Goal: Contribute content

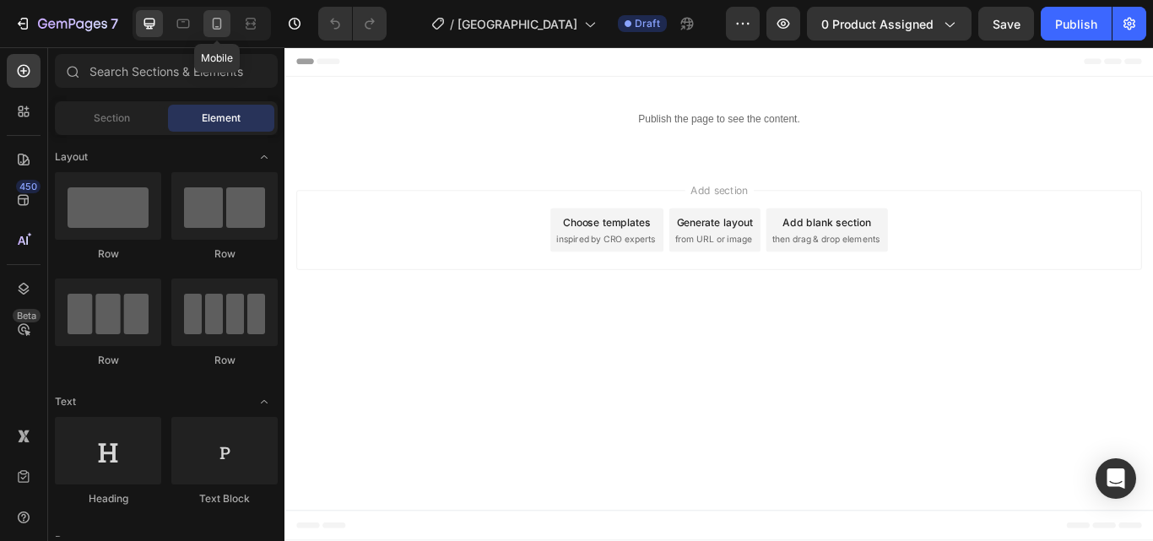
click at [230, 16] on div at bounding box center [216, 23] width 27 height 27
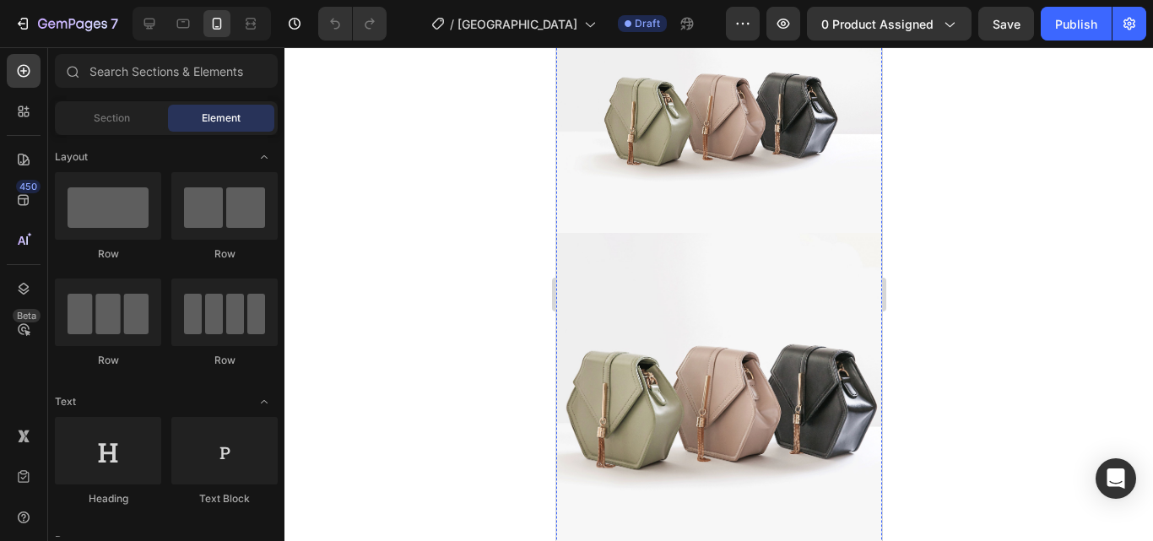
scroll to position [760, 0]
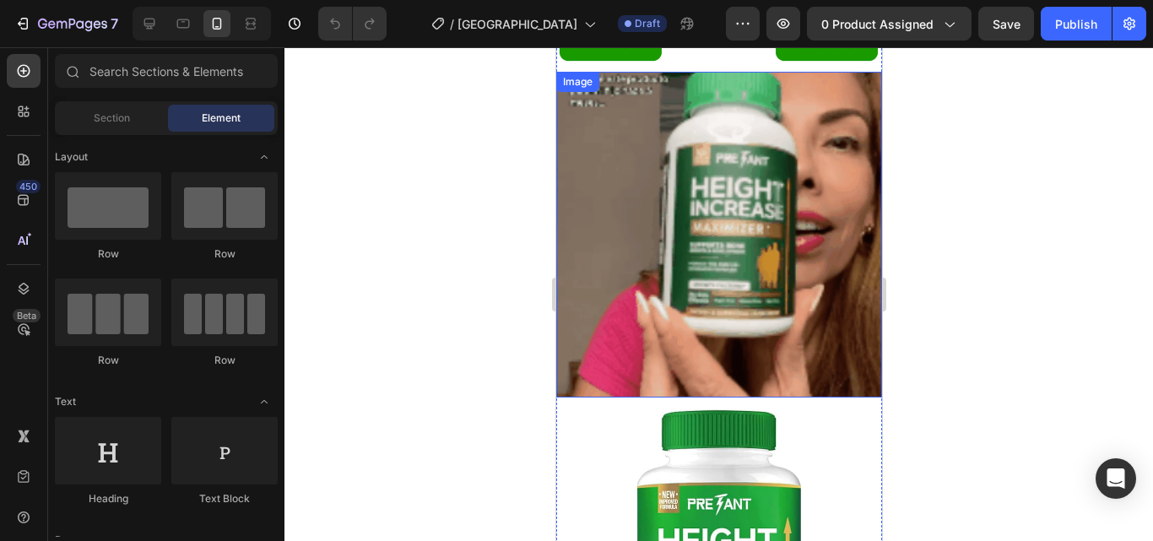
click at [761, 244] on img at bounding box center [719, 235] width 326 height 326
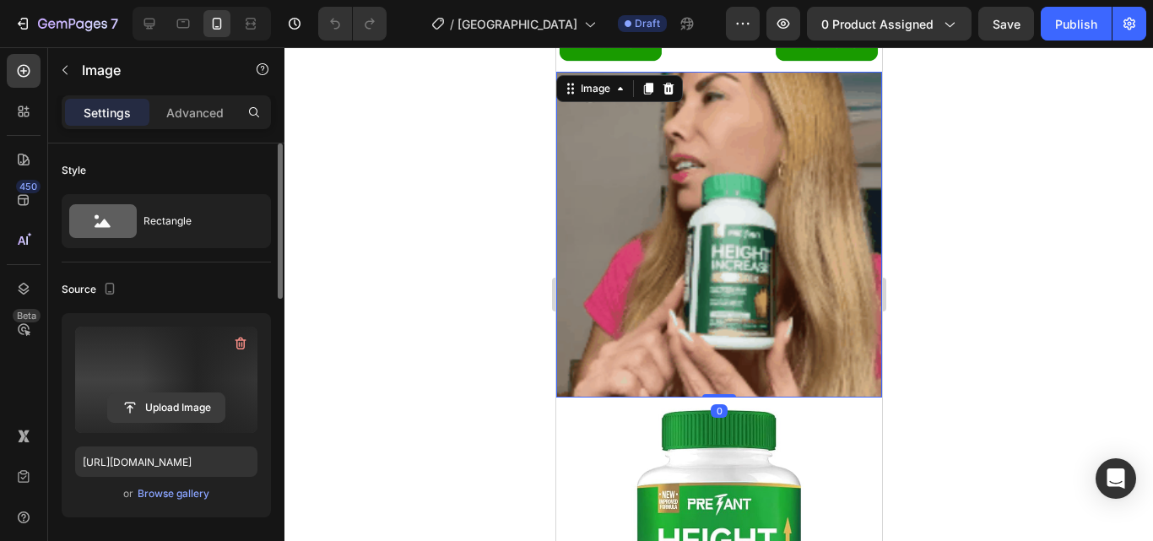
click at [172, 404] on input "file" at bounding box center [166, 407] width 117 height 29
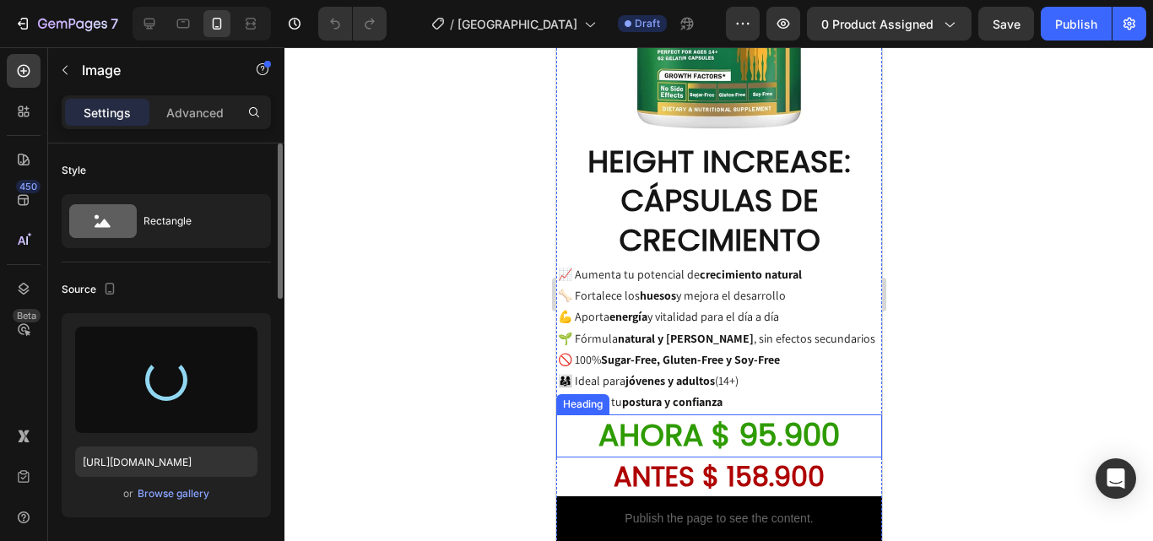
scroll to position [1182, 0]
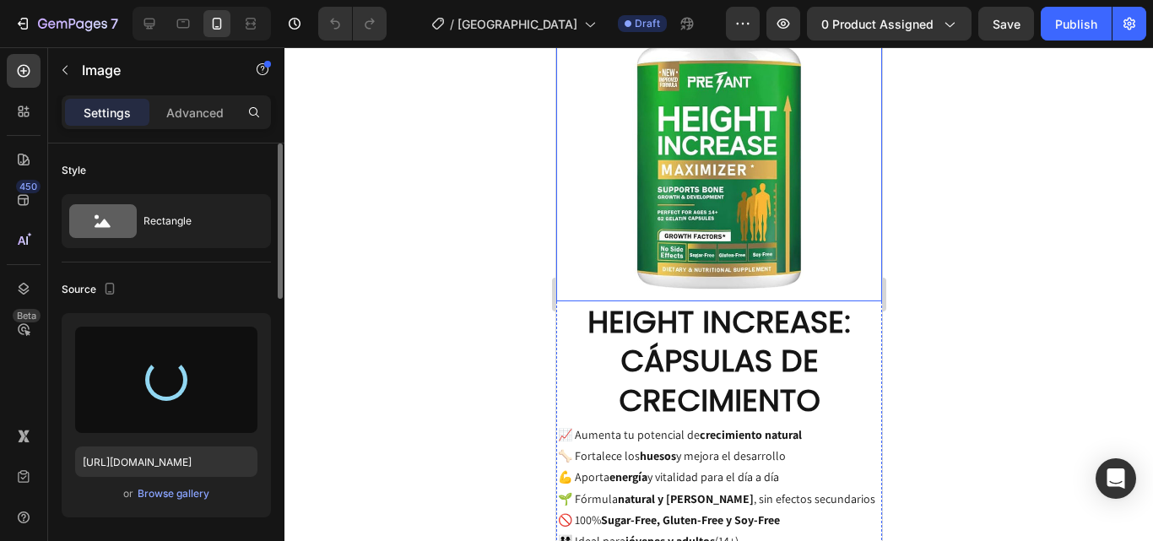
type input "[URL][DOMAIN_NAME]"
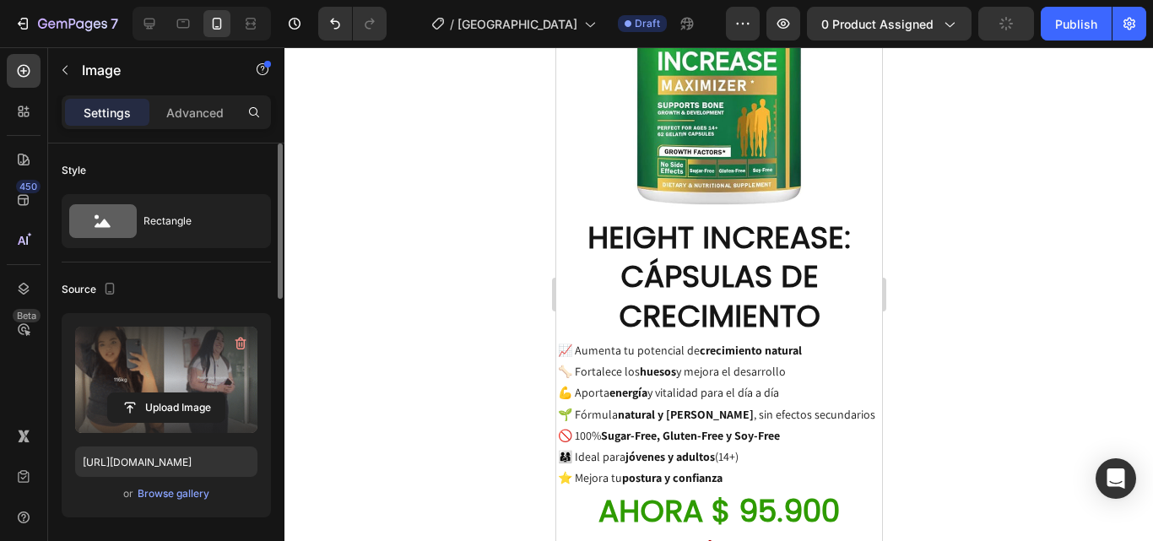
scroll to position [1230, 0]
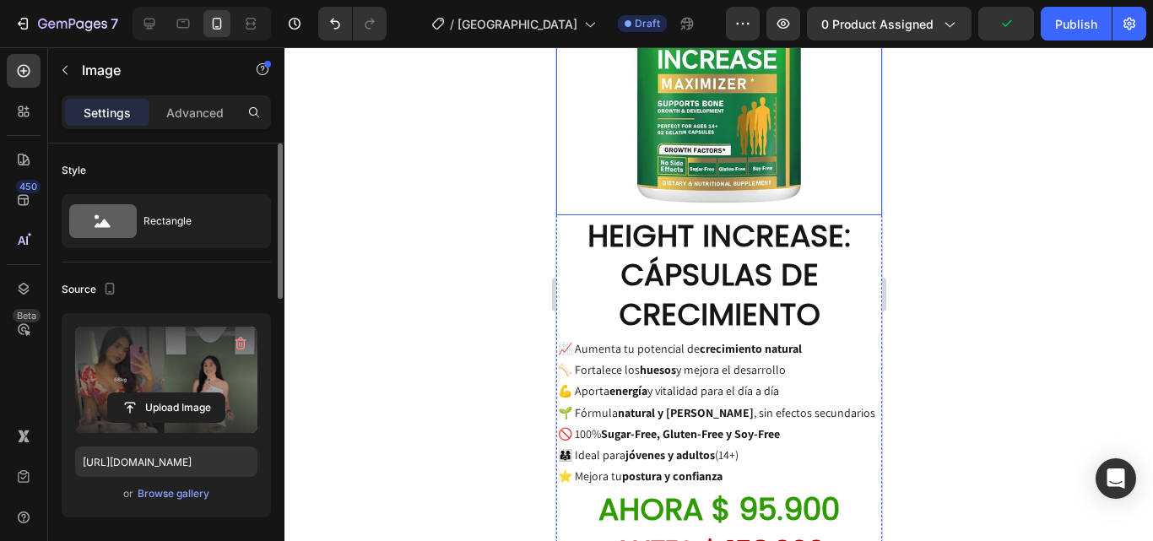
click at [724, 114] on img at bounding box center [719, 52] width 326 height 326
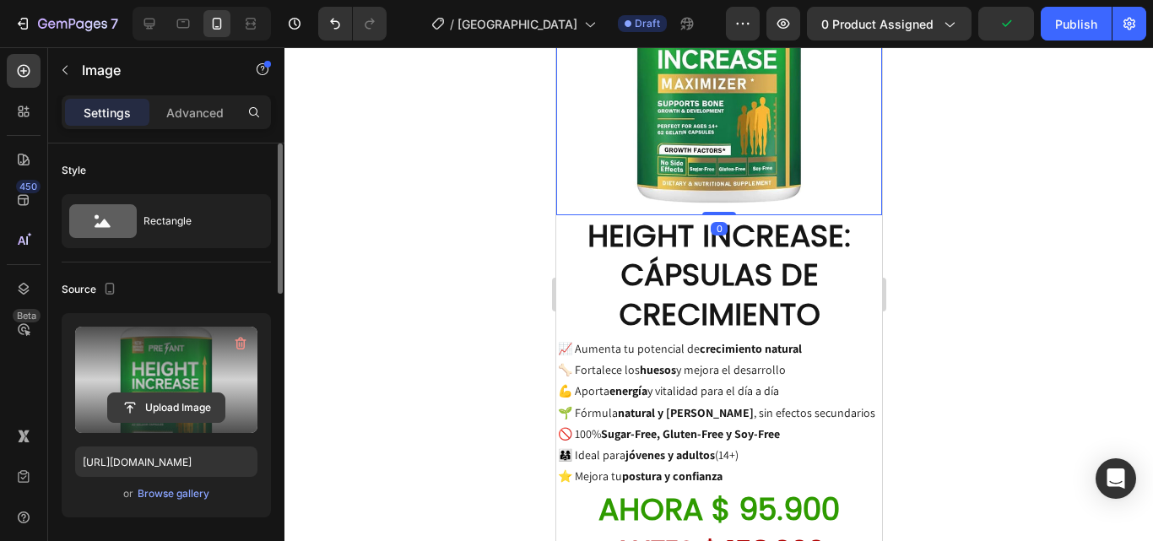
click at [197, 408] on input "file" at bounding box center [166, 407] width 117 height 29
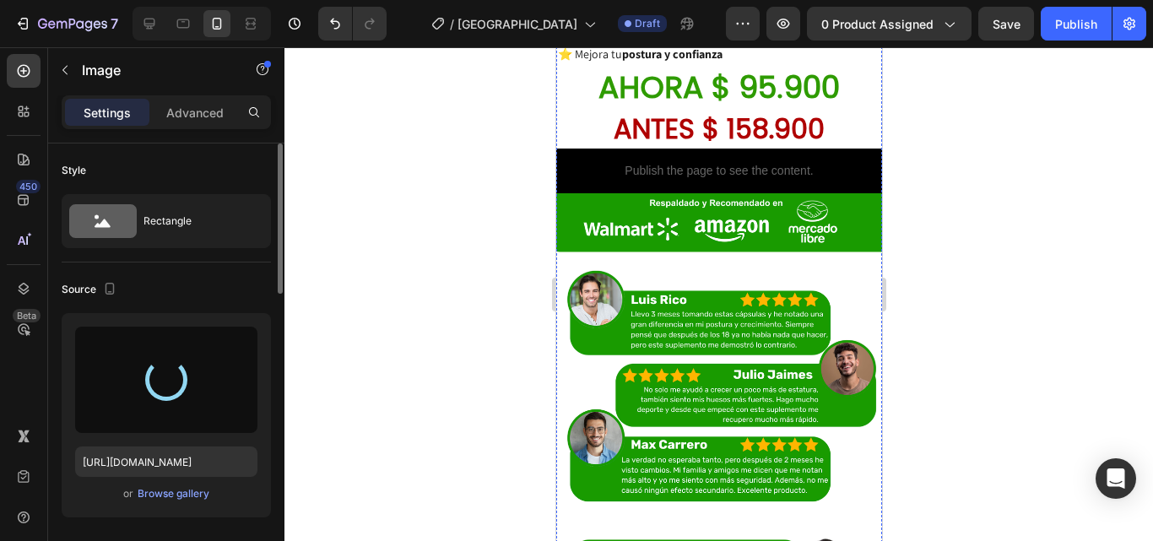
type input "[URL][DOMAIN_NAME]"
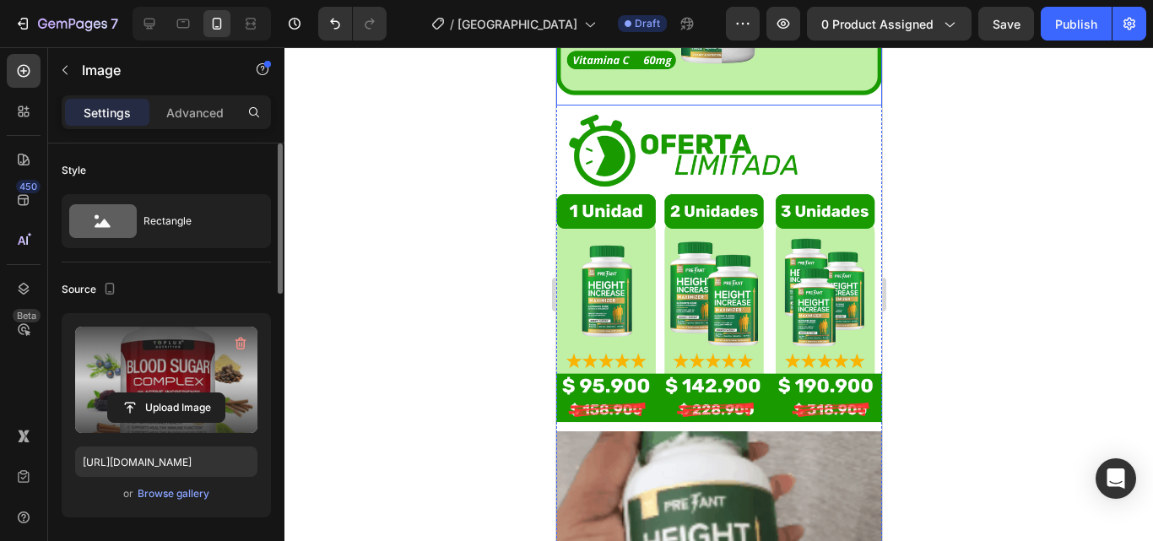
scroll to position [2919, 0]
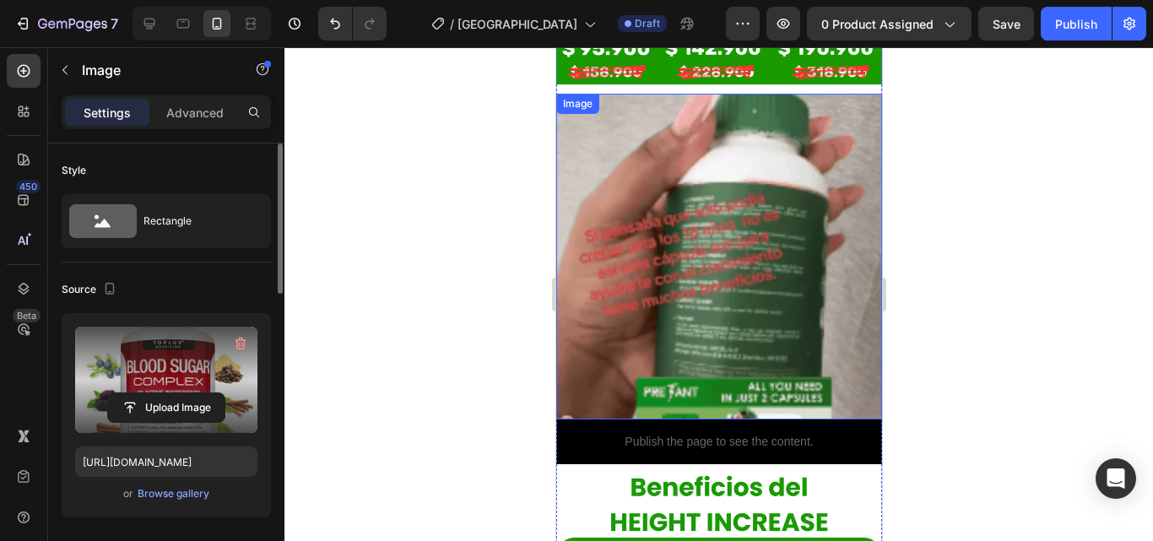
click at [751, 225] on img at bounding box center [719, 257] width 326 height 326
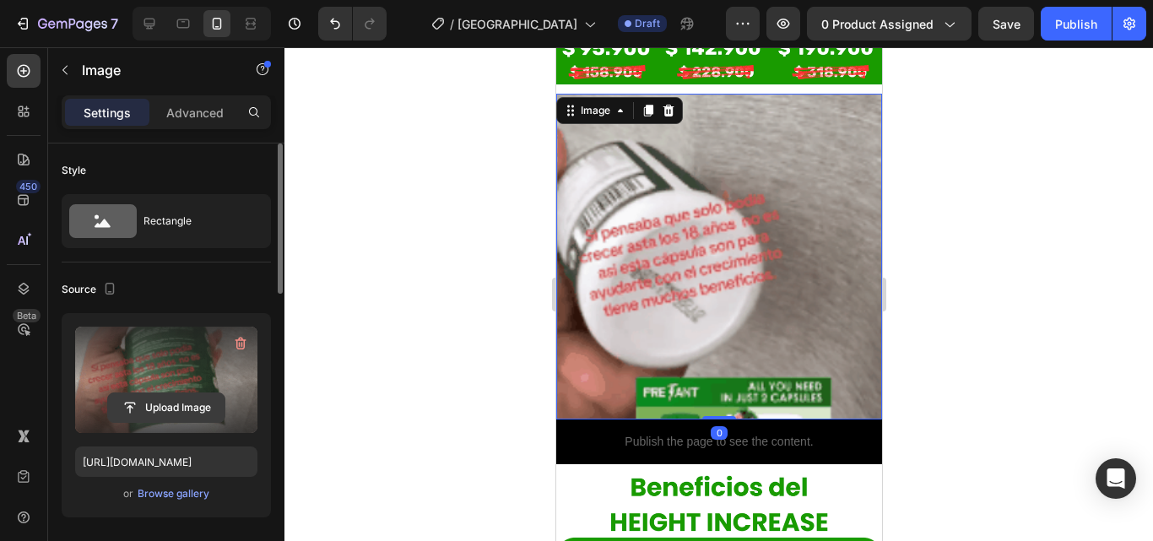
click at [168, 412] on input "file" at bounding box center [166, 407] width 117 height 29
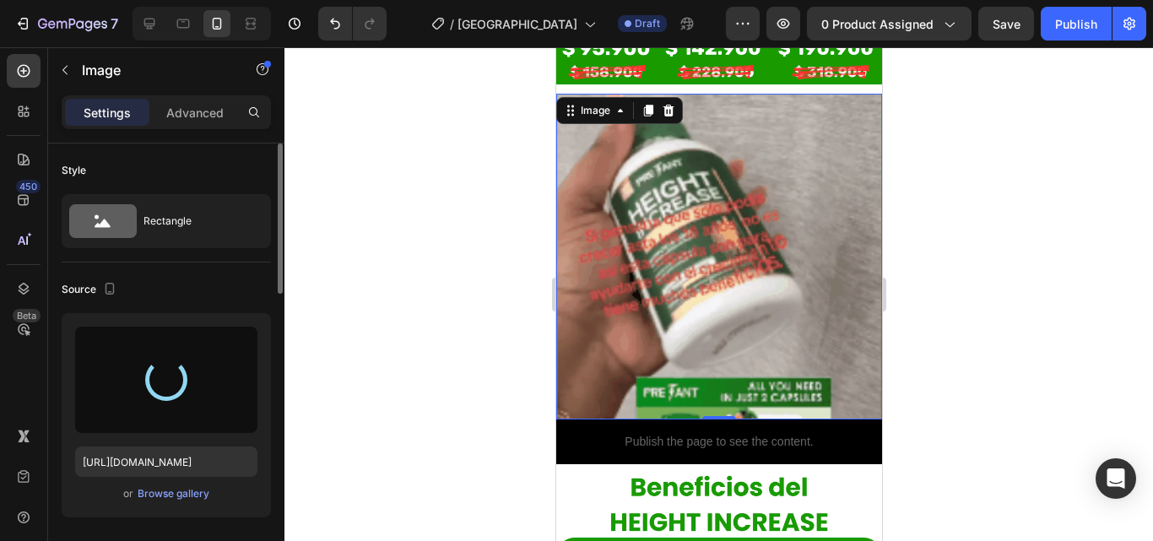
type input "[URL][DOMAIN_NAME]"
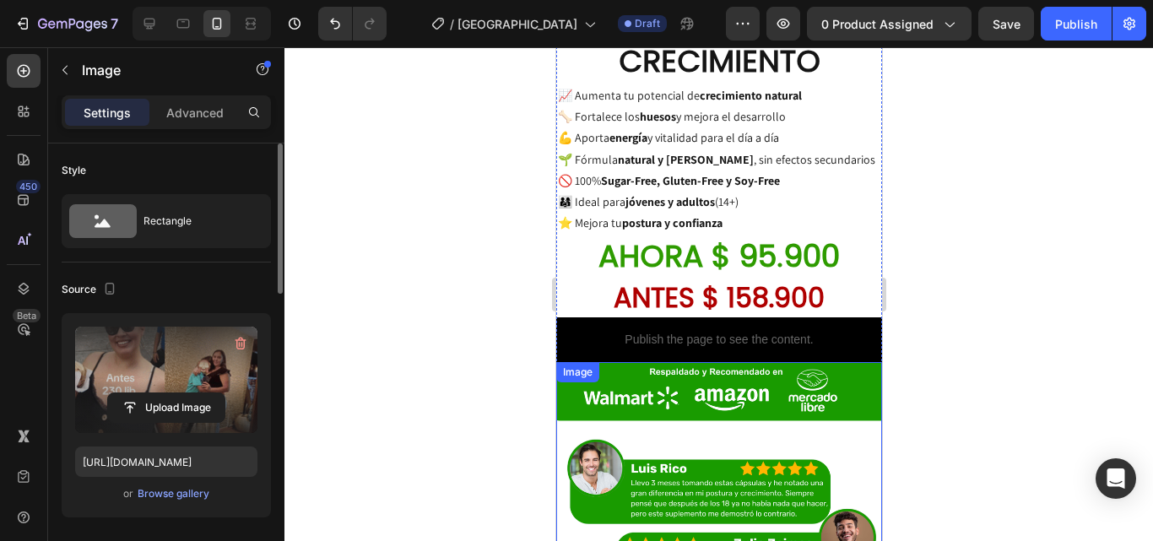
scroll to position [1146, 0]
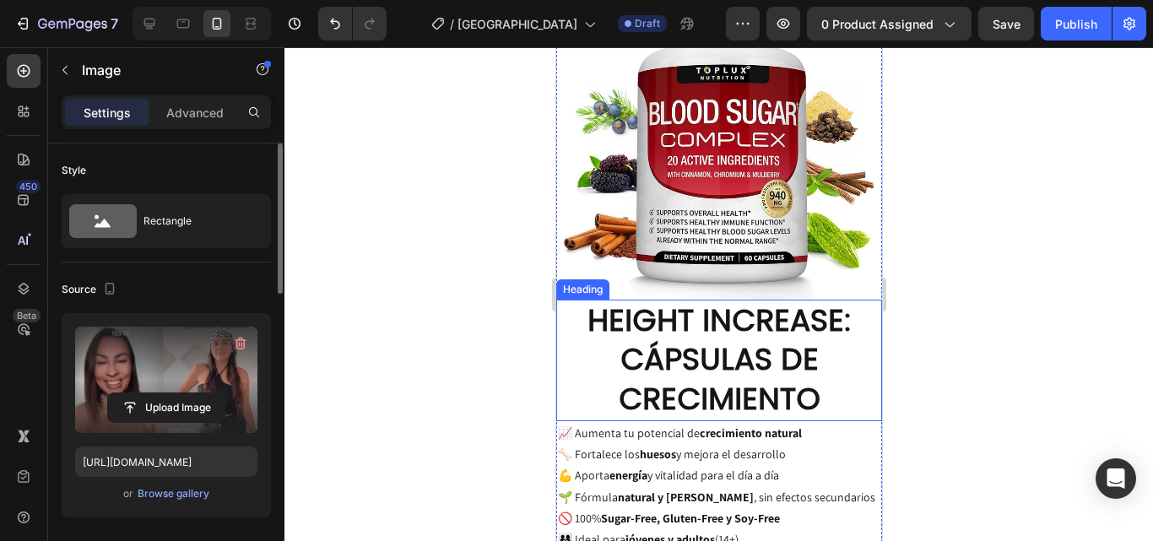
click at [719, 339] on h2 "HEIGHT INCREASE: CÁPSULAS DE CRECIMIENTO" at bounding box center [719, 361] width 326 height 122
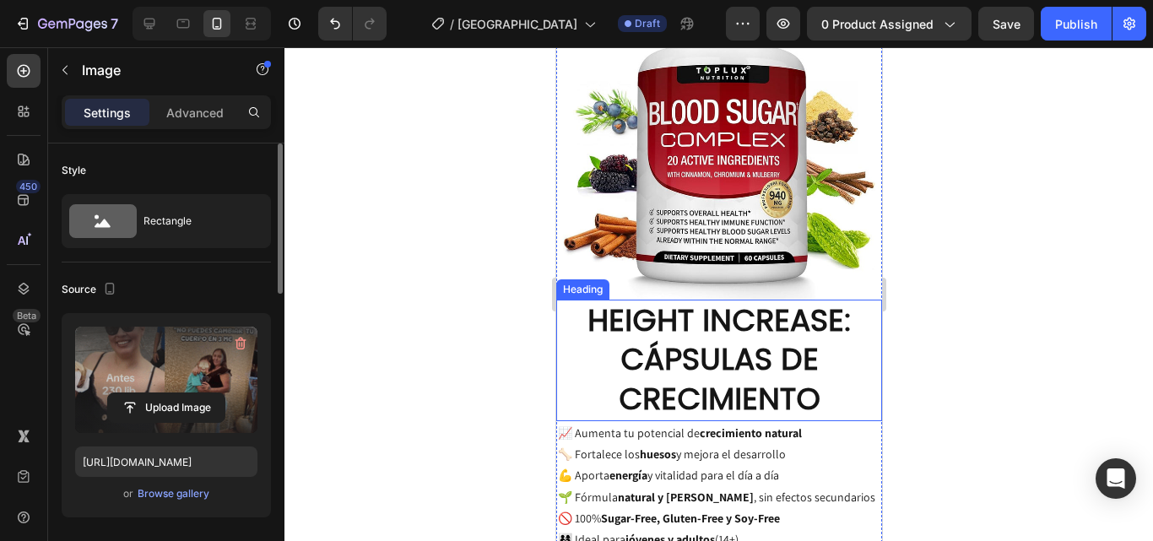
click at [719, 339] on h2 "HEIGHT INCREASE: CÁPSULAS DE CRECIMIENTO" at bounding box center [719, 361] width 326 height 122
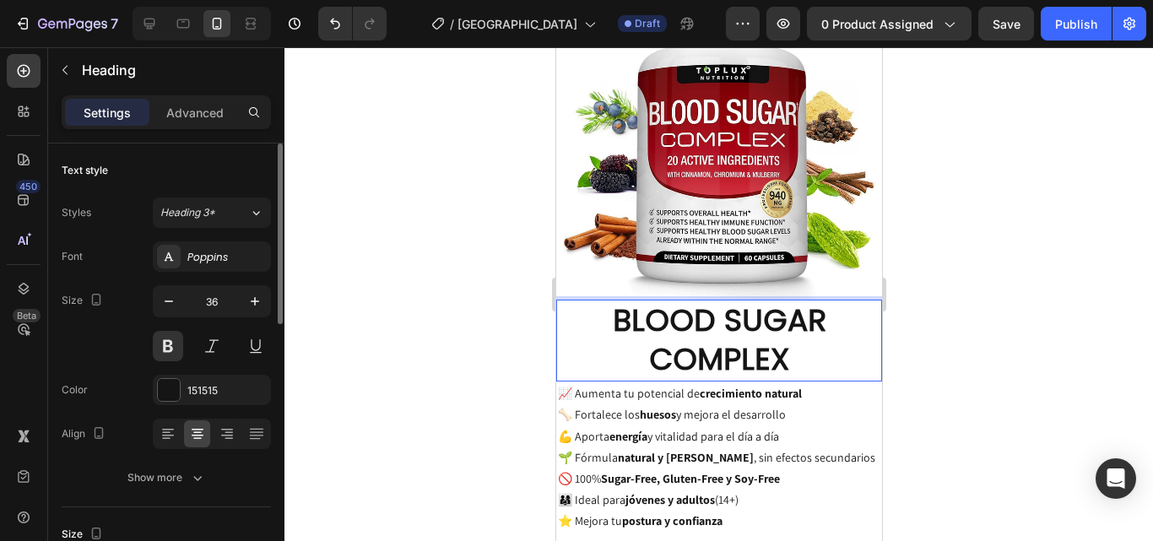
click at [957, 307] on div at bounding box center [719, 294] width 869 height 494
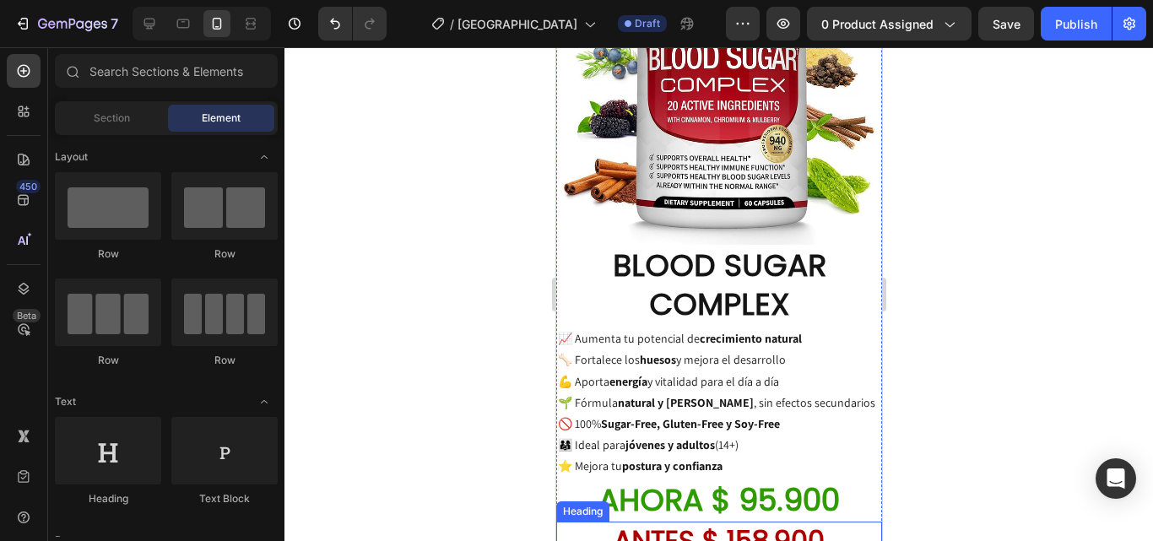
scroll to position [1230, 0]
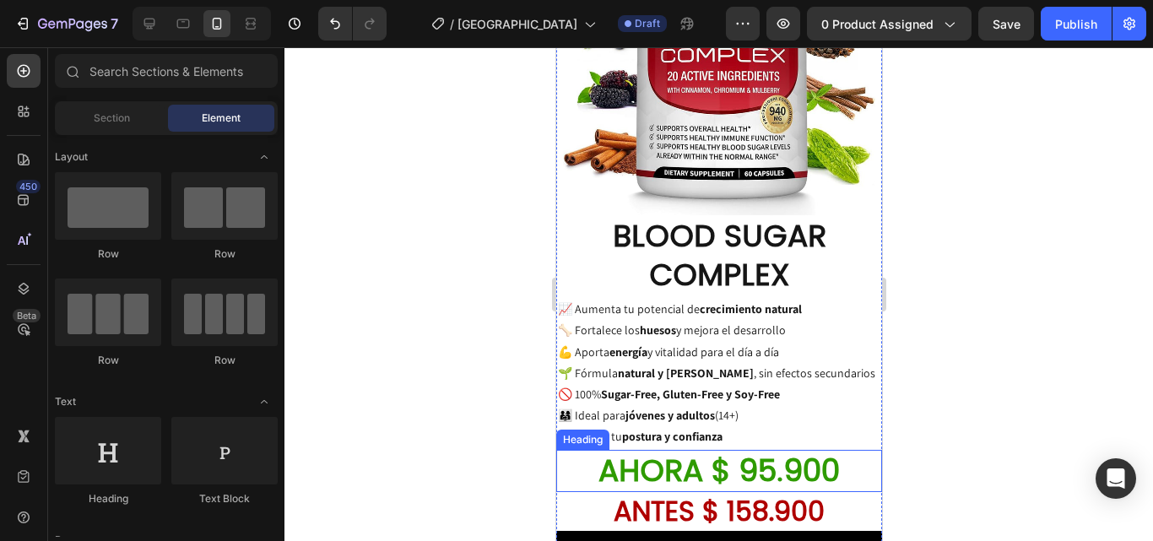
click at [765, 450] on h2 "AHORA $ 95.900" at bounding box center [719, 471] width 326 height 43
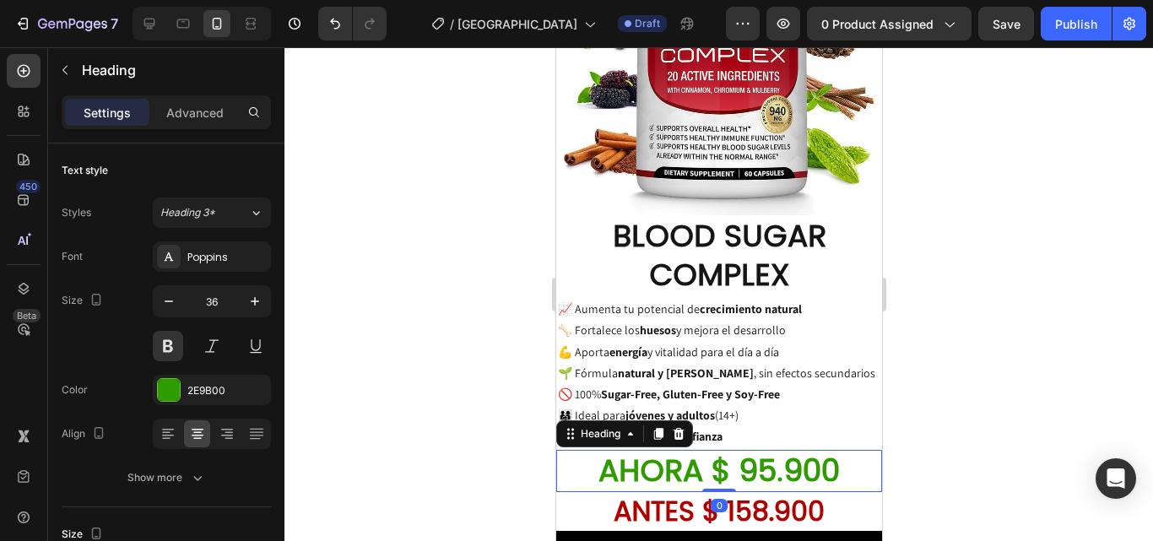
click at [766, 450] on h2 "AHORA $ 95.900" at bounding box center [719, 471] width 326 height 43
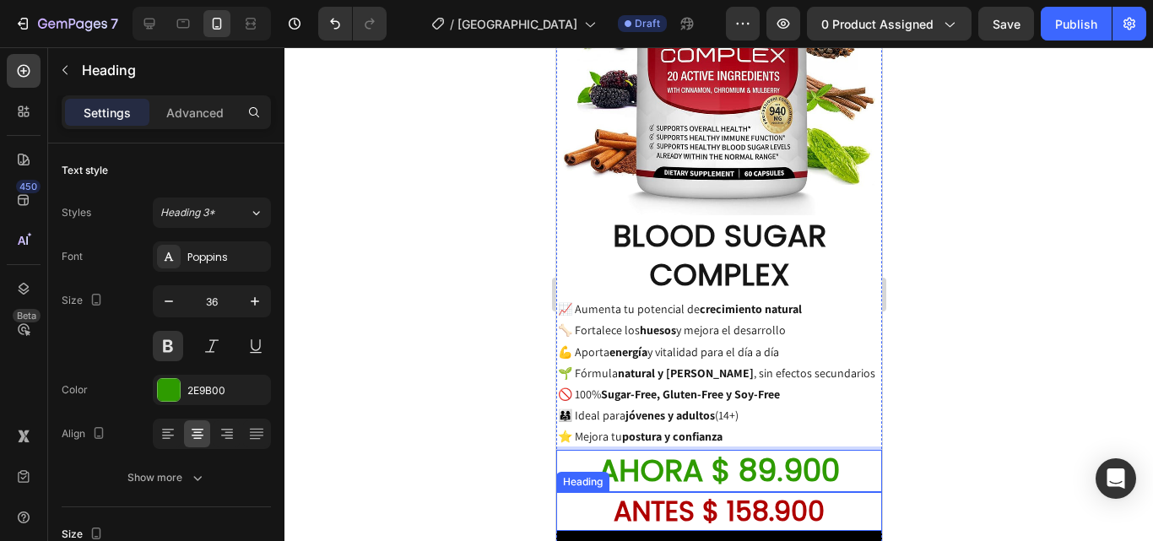
click at [751, 492] on h2 "ANTES $ 158.900" at bounding box center [719, 511] width 326 height 39
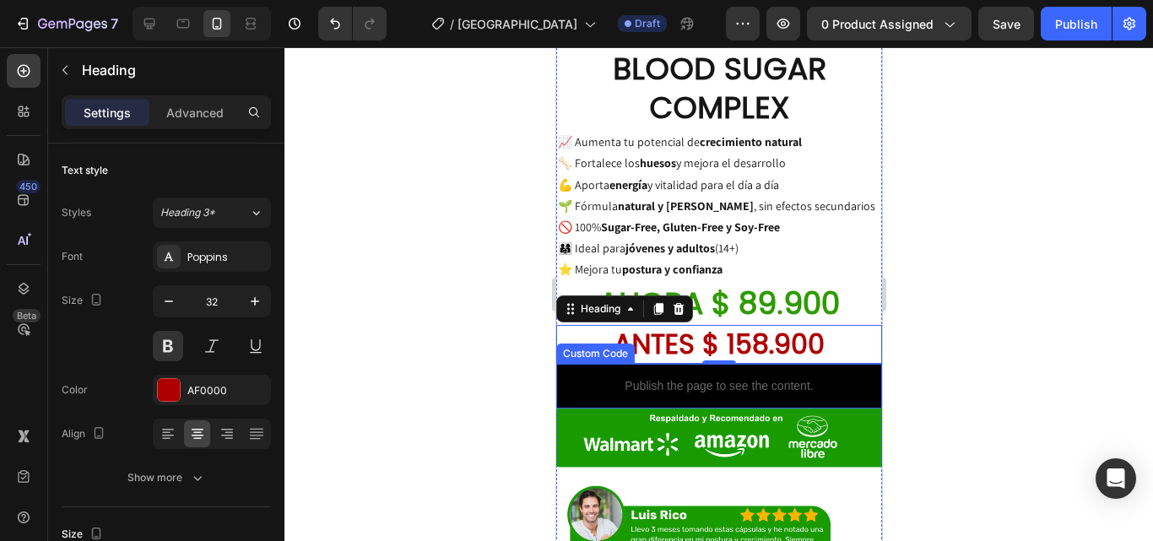
scroll to position [1315, 0]
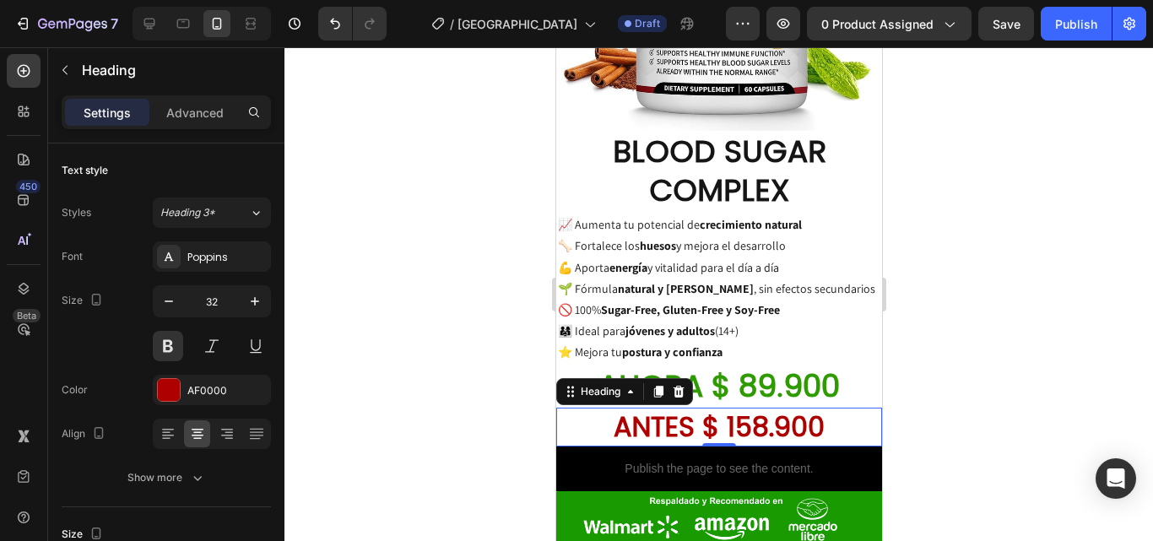
click at [767, 408] on h2 "ANTES $ 158.900" at bounding box center [719, 427] width 326 height 39
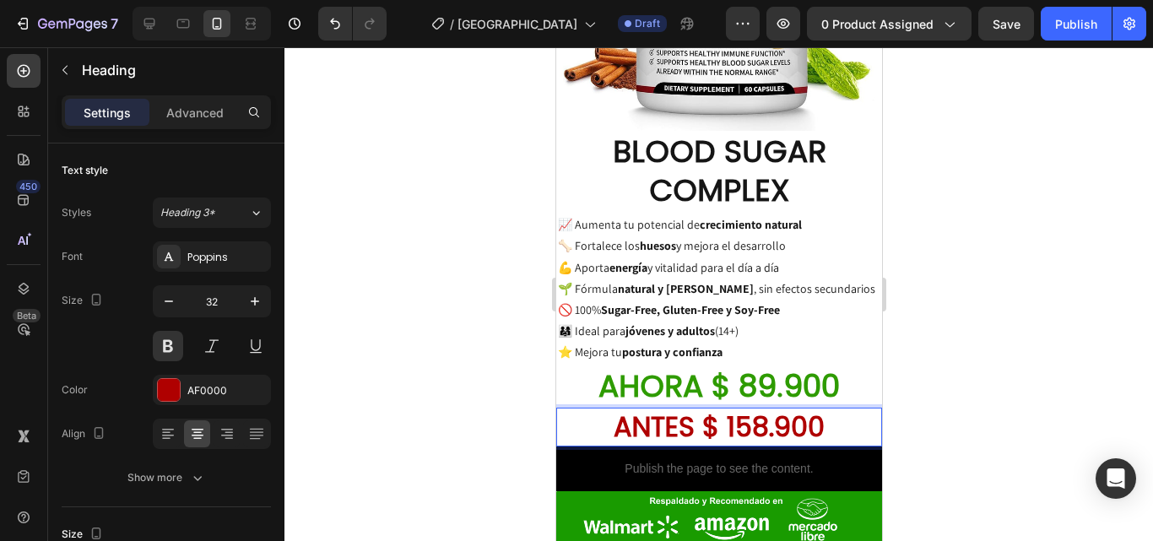
click at [764, 409] on p "ANTES $ 158.900" at bounding box center [718, 426] width 323 height 35
click at [760, 409] on p "ANTES $ 158.900" at bounding box center [718, 426] width 323 height 35
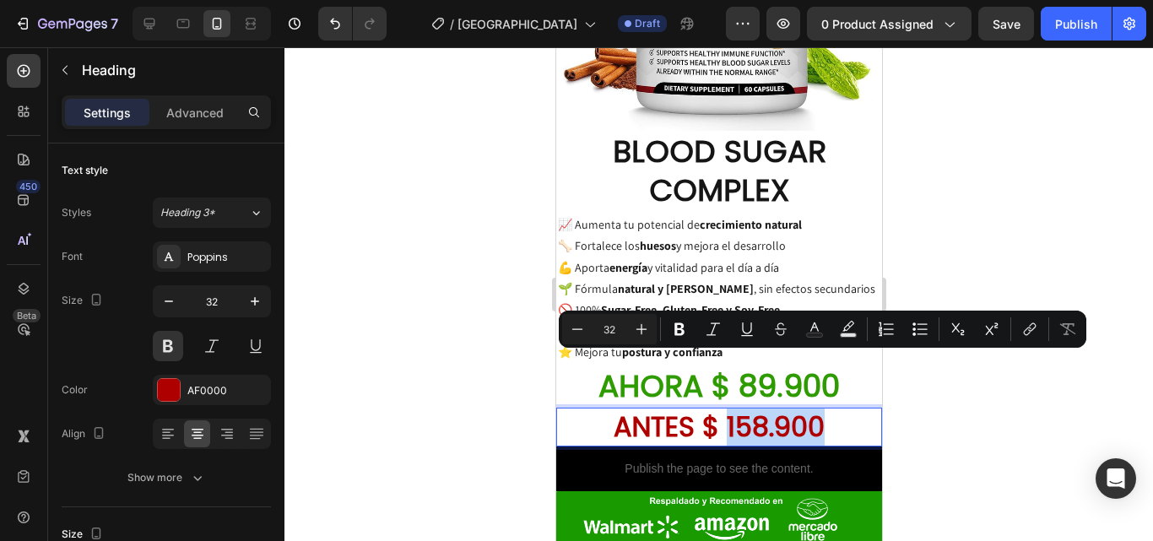
drag, startPoint x: 760, startPoint y: 374, endPoint x: 746, endPoint y: 378, distance: 14.2
click at [746, 409] on p "ANTES $ 158.900" at bounding box center [718, 426] width 323 height 35
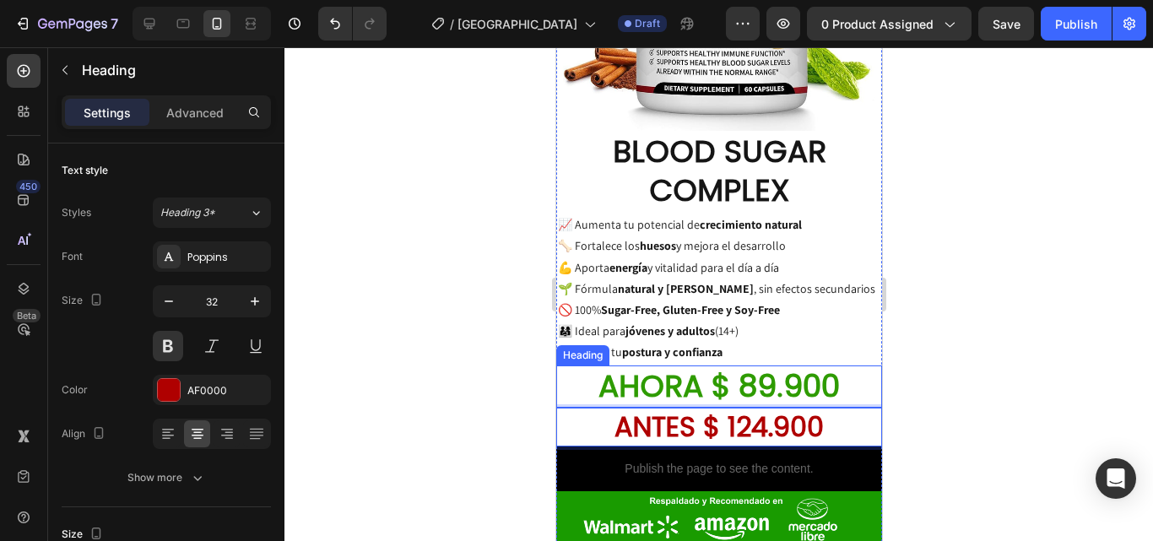
click at [914, 315] on div at bounding box center [719, 294] width 869 height 494
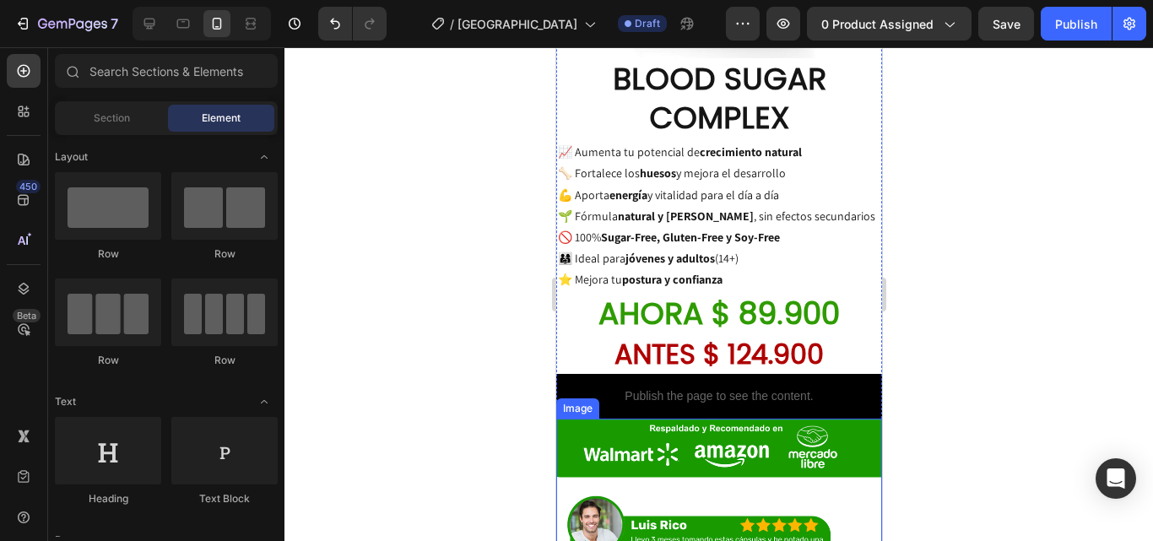
scroll to position [1483, 0]
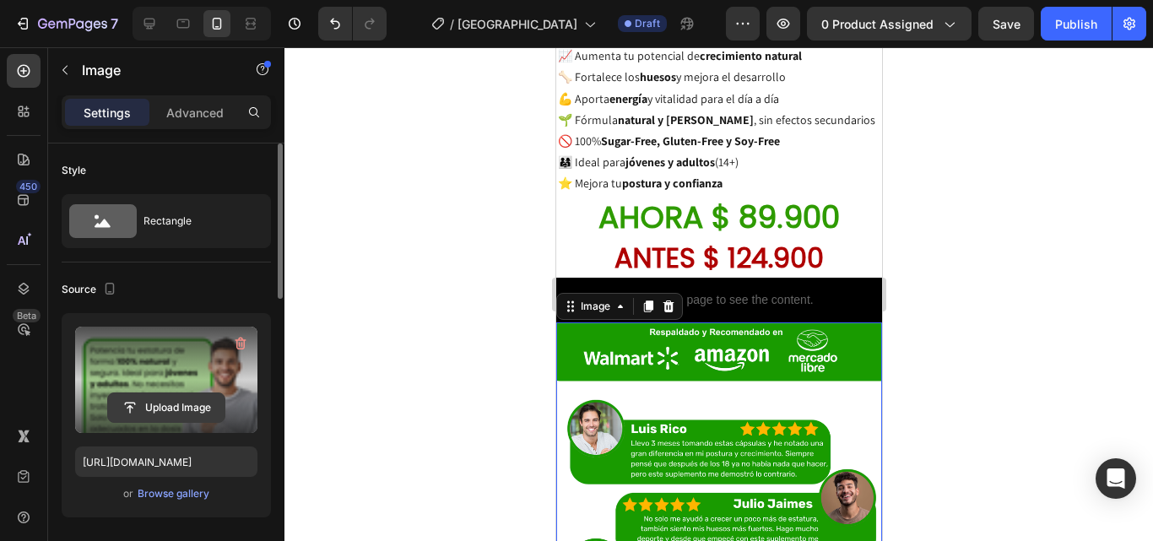
click at [191, 409] on input "file" at bounding box center [166, 407] width 117 height 29
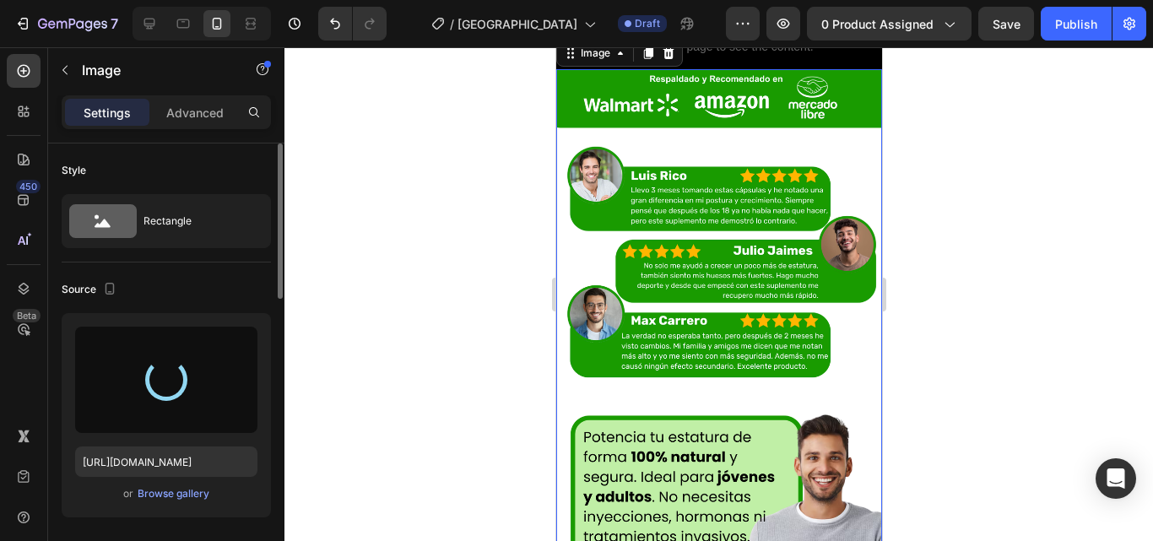
type input "[URL][DOMAIN_NAME]"
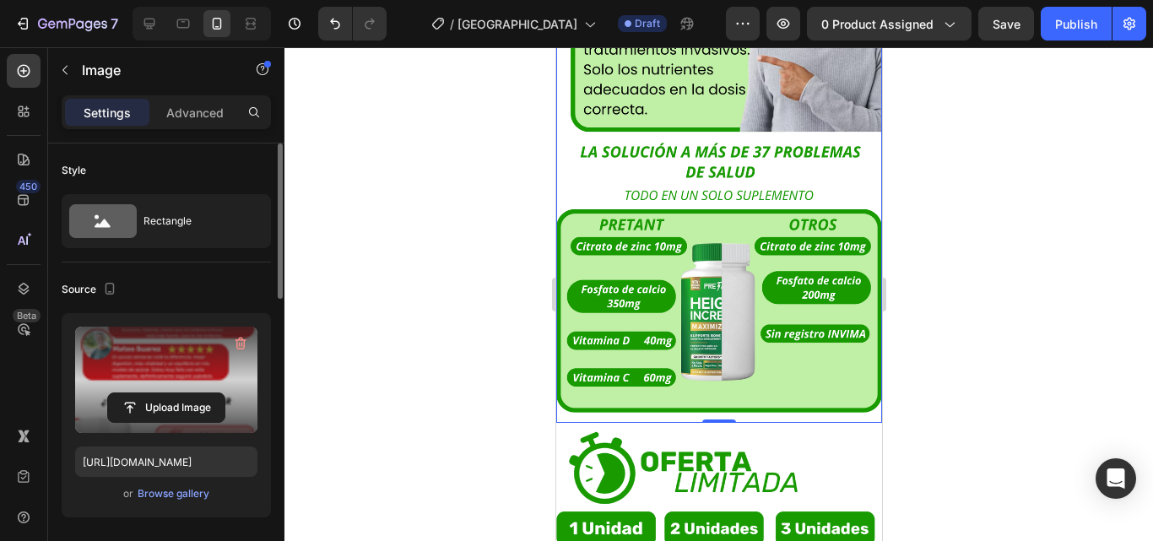
scroll to position [2243, 0]
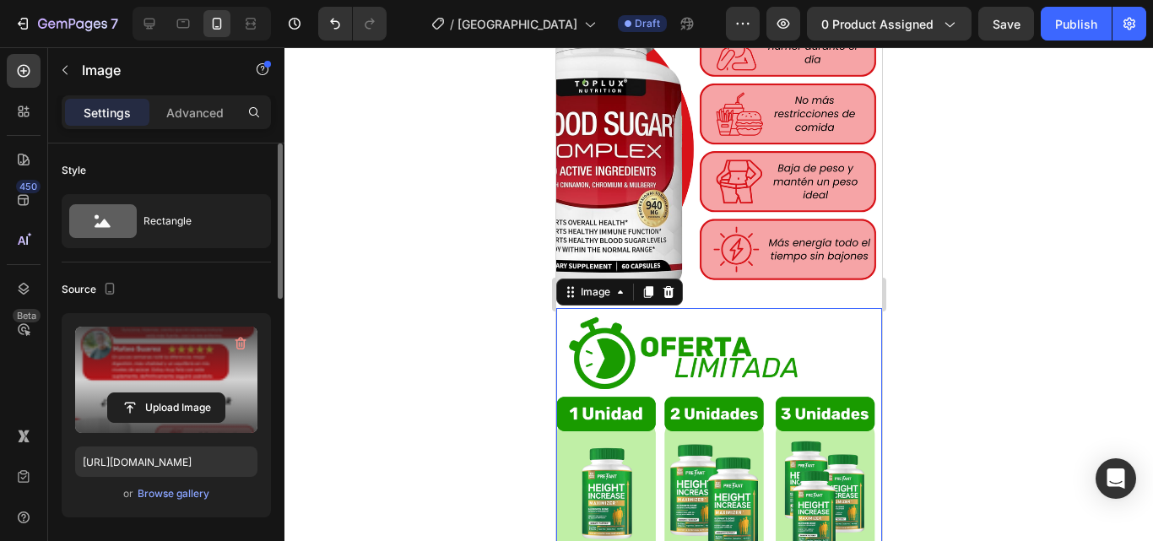
click at [779, 367] on img at bounding box center [719, 471] width 326 height 326
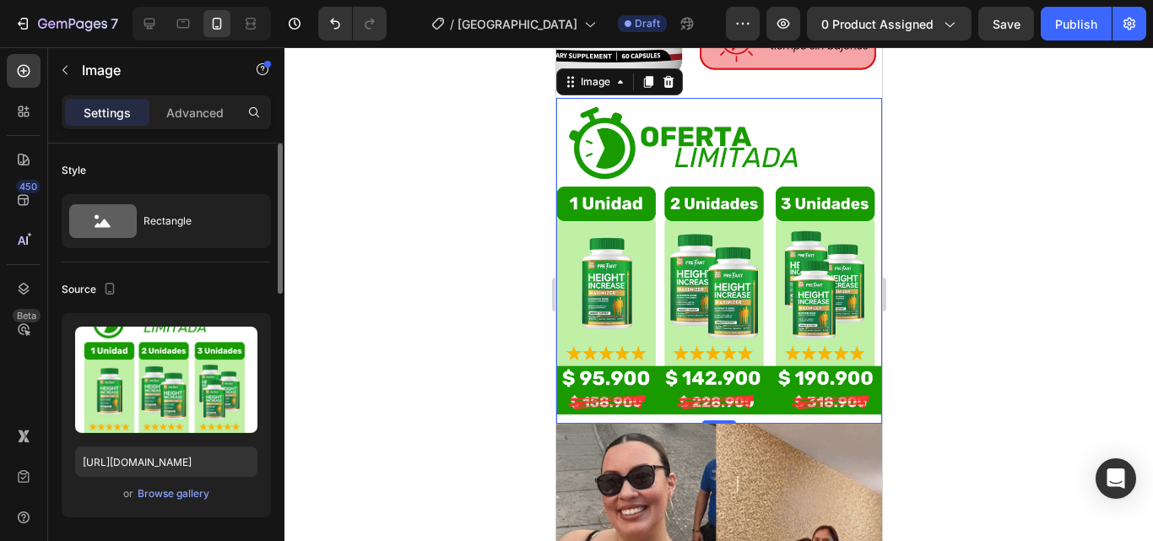
scroll to position [2412, 0]
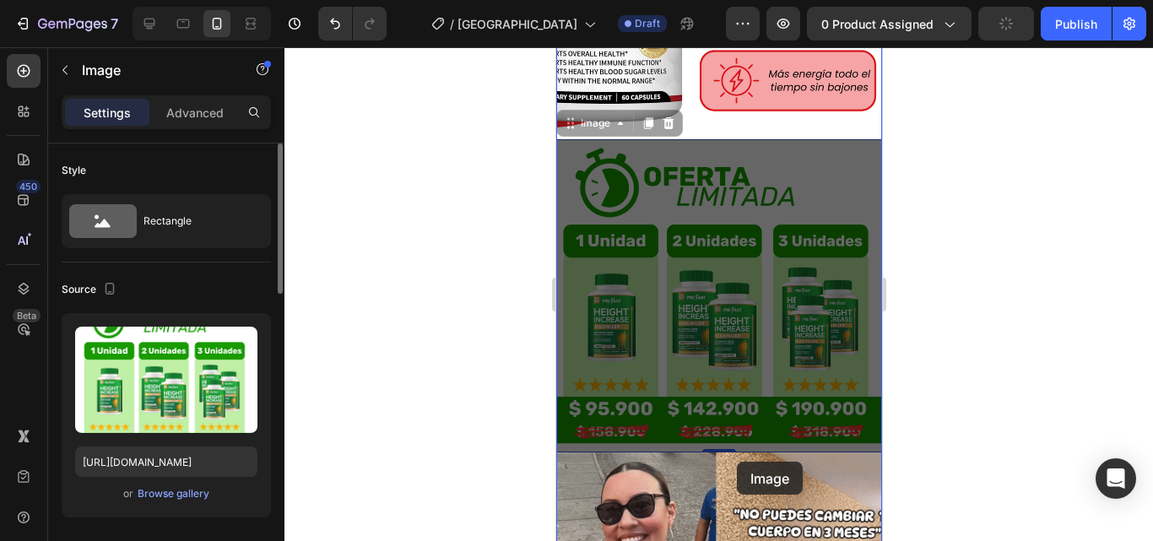
drag, startPoint x: 712, startPoint y: 225, endPoint x: 736, endPoint y: 462, distance: 238.5
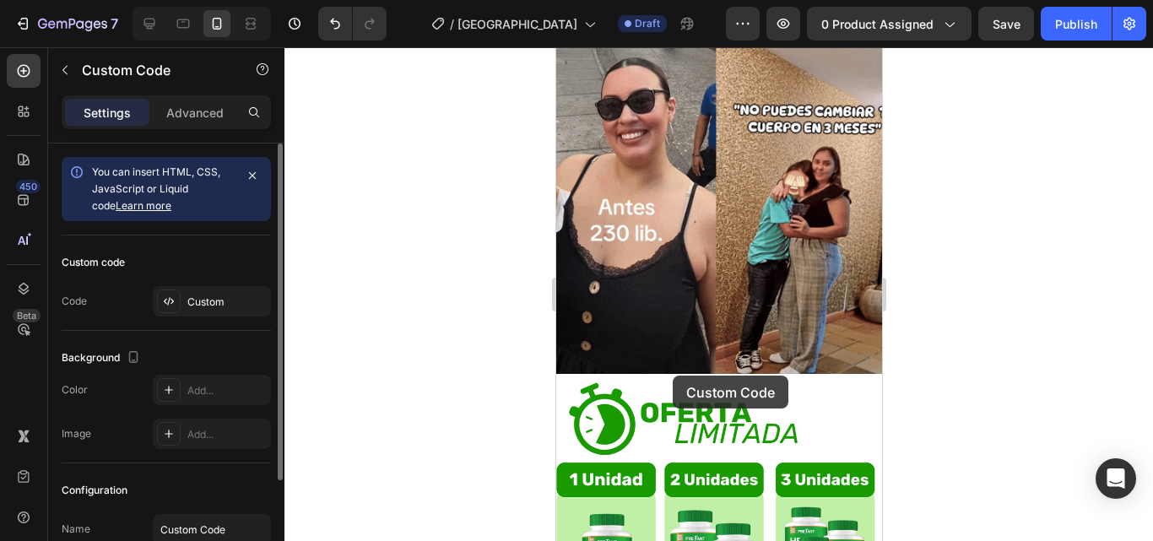
scroll to position [2497, 0]
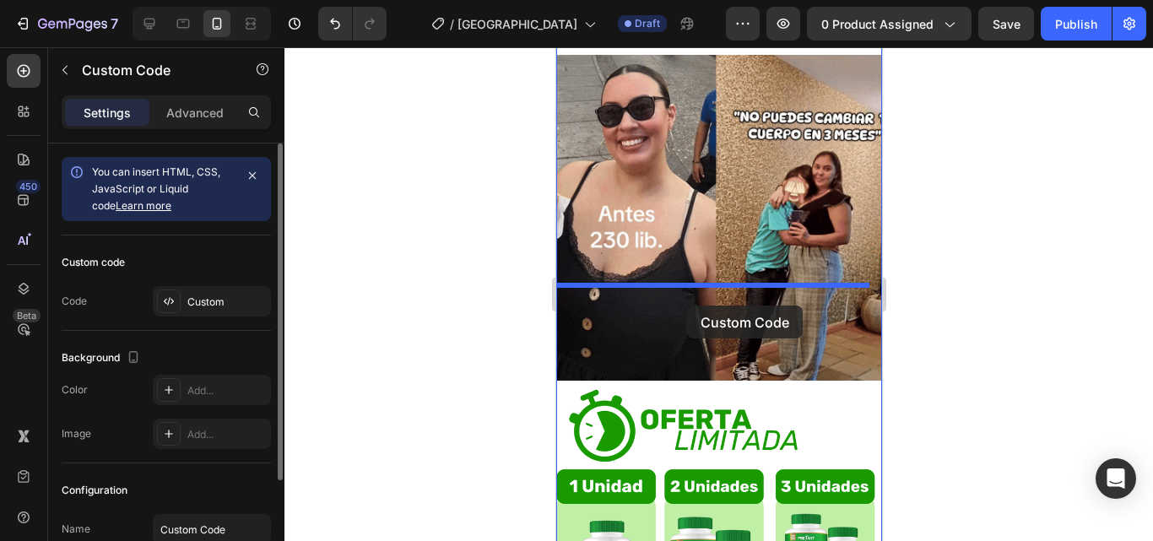
drag, startPoint x: 672, startPoint y: 376, endPoint x: 686, endPoint y: 306, distance: 71.5
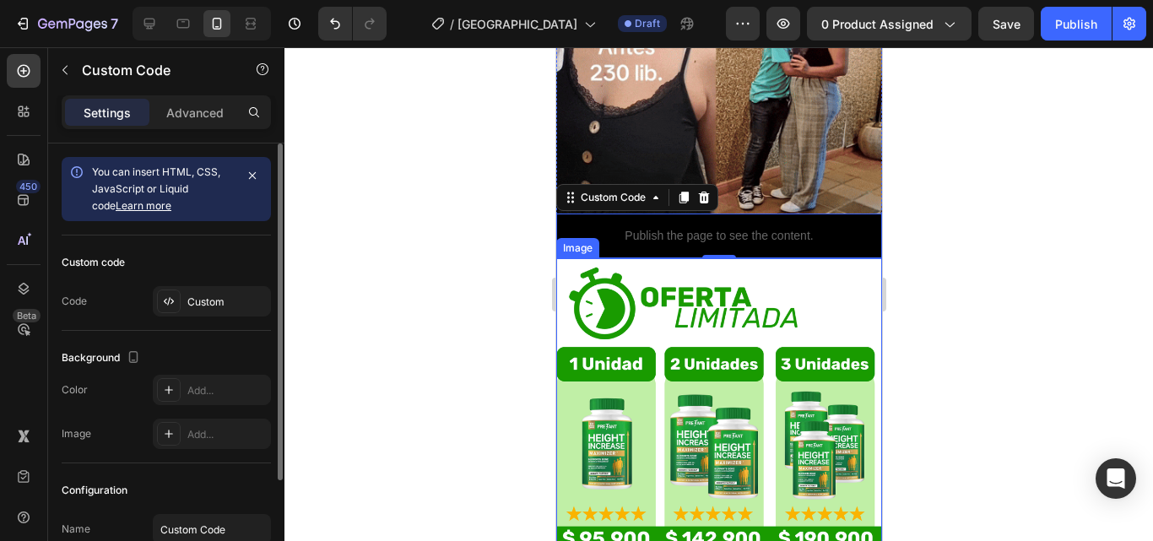
scroll to position [2665, 0]
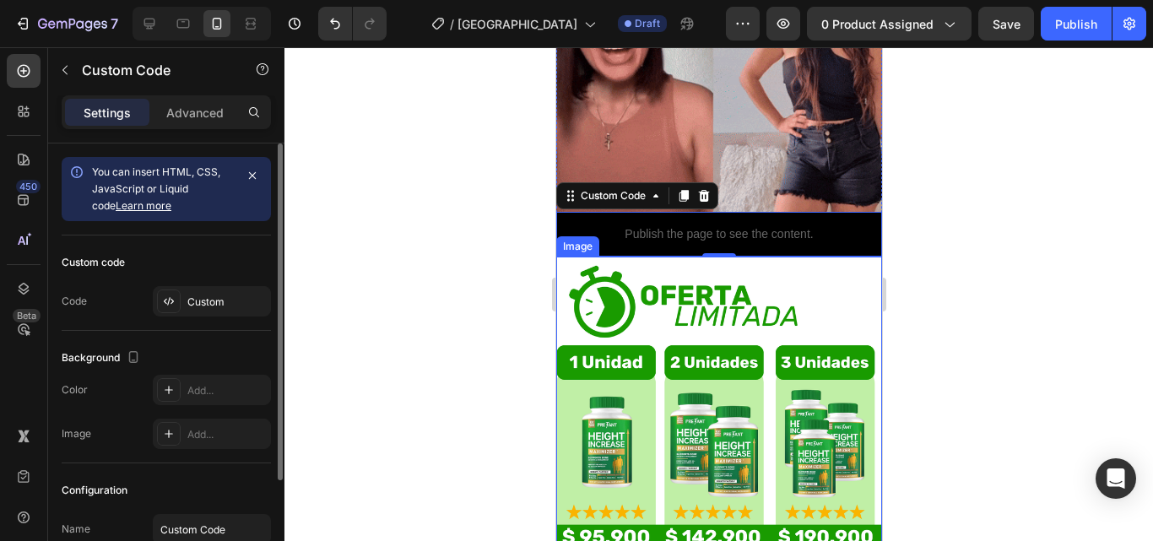
click at [691, 339] on img at bounding box center [719, 420] width 326 height 326
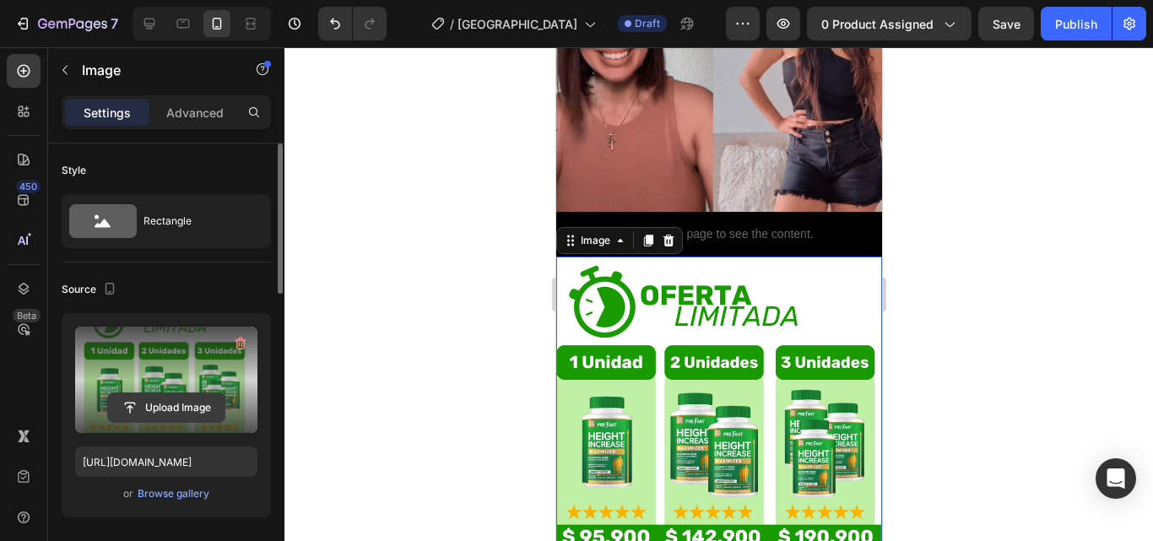
click at [198, 400] on input "file" at bounding box center [166, 407] width 117 height 29
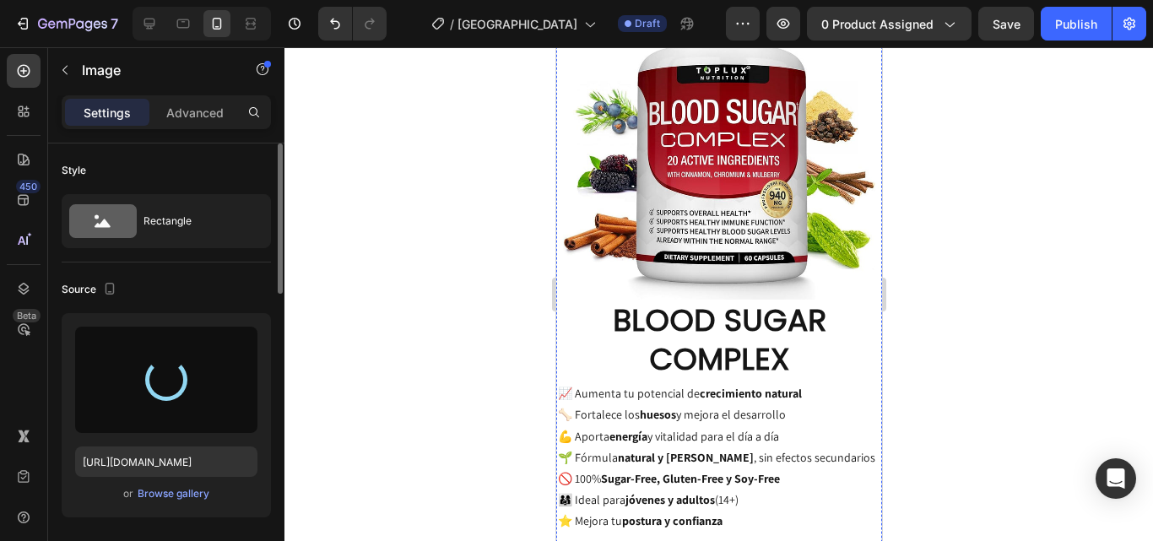
type input "[URL][DOMAIN_NAME]"
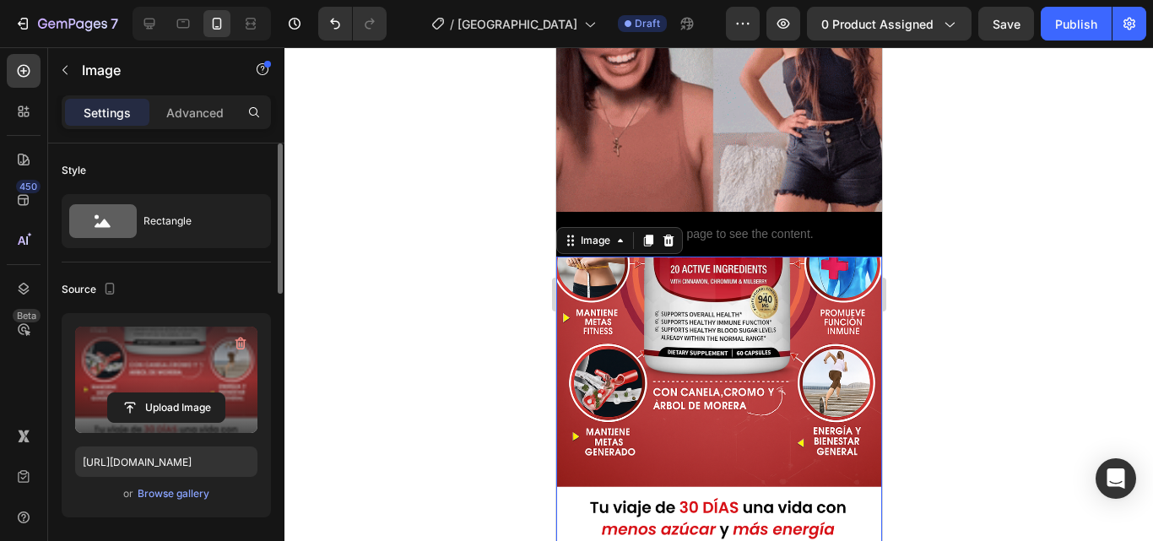
click at [691, 375] on img at bounding box center [719, 420] width 326 height 326
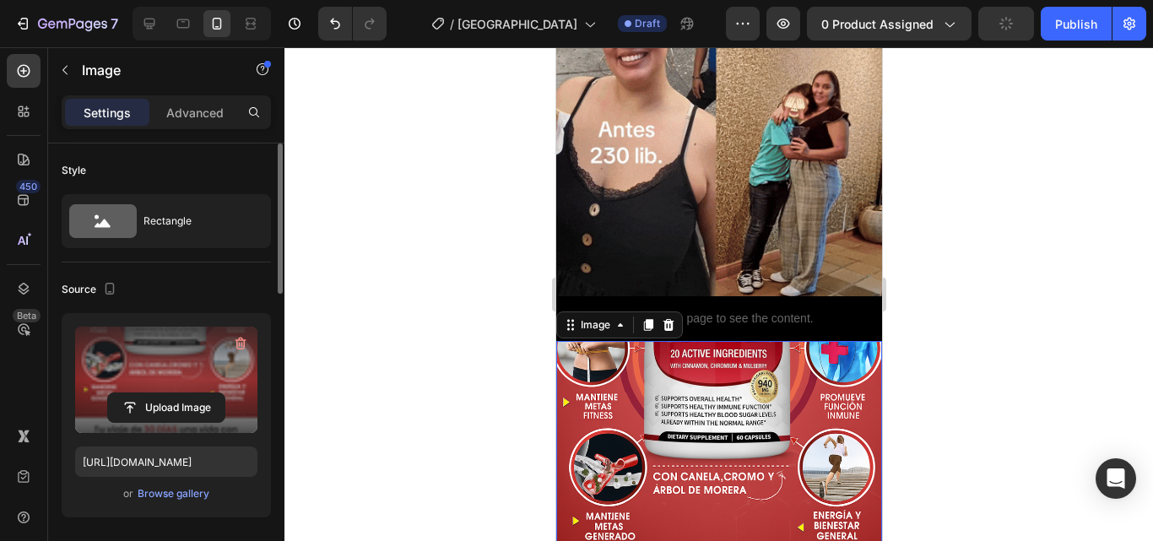
scroll to position [2919, 0]
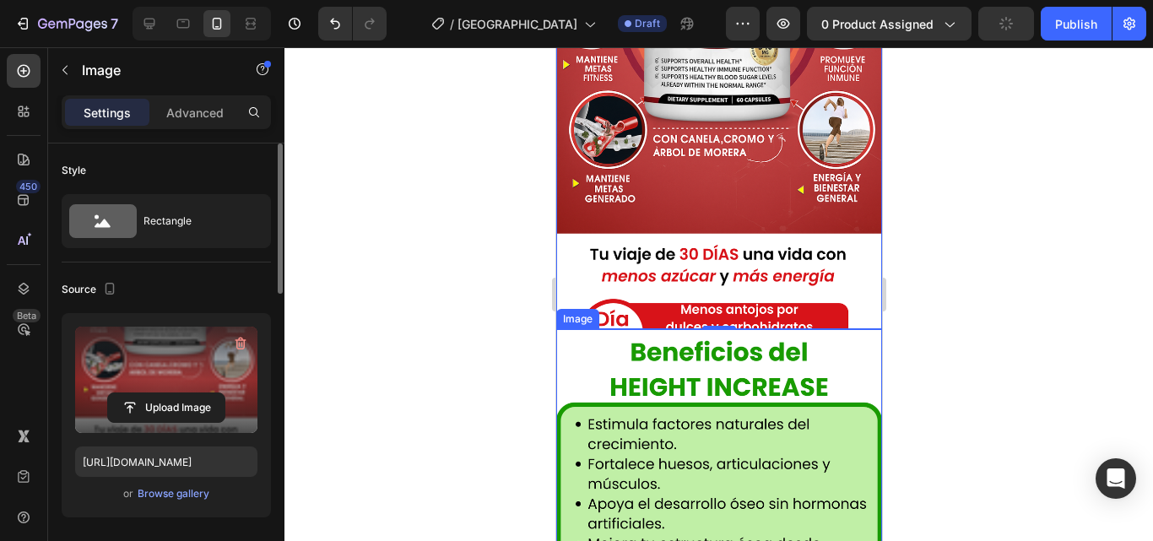
click at [722, 367] on img at bounding box center [719, 503] width 326 height 349
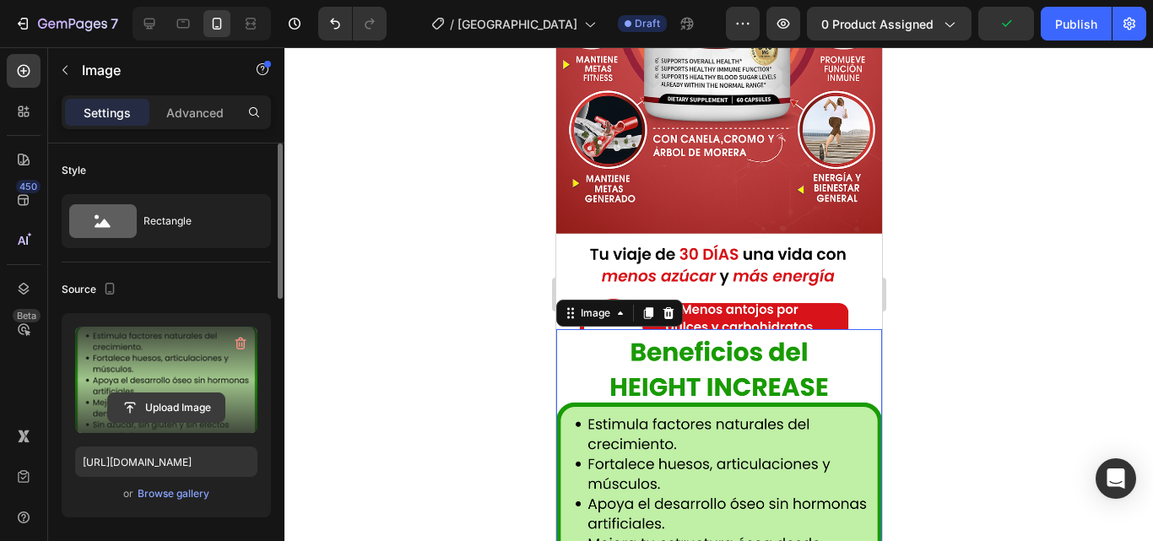
click at [193, 409] on input "file" at bounding box center [166, 407] width 117 height 29
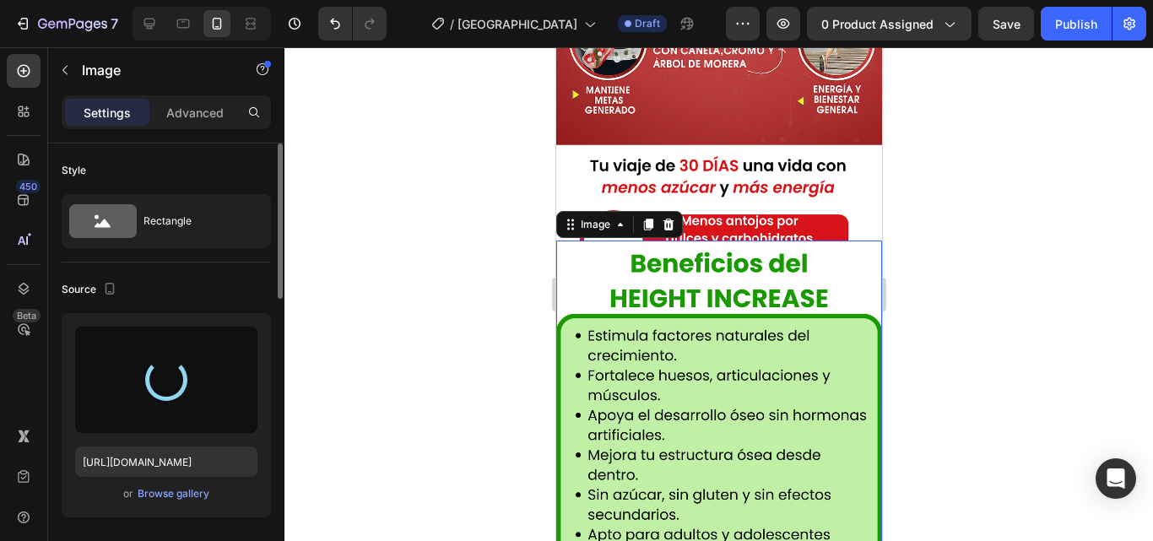
scroll to position [3003, 0]
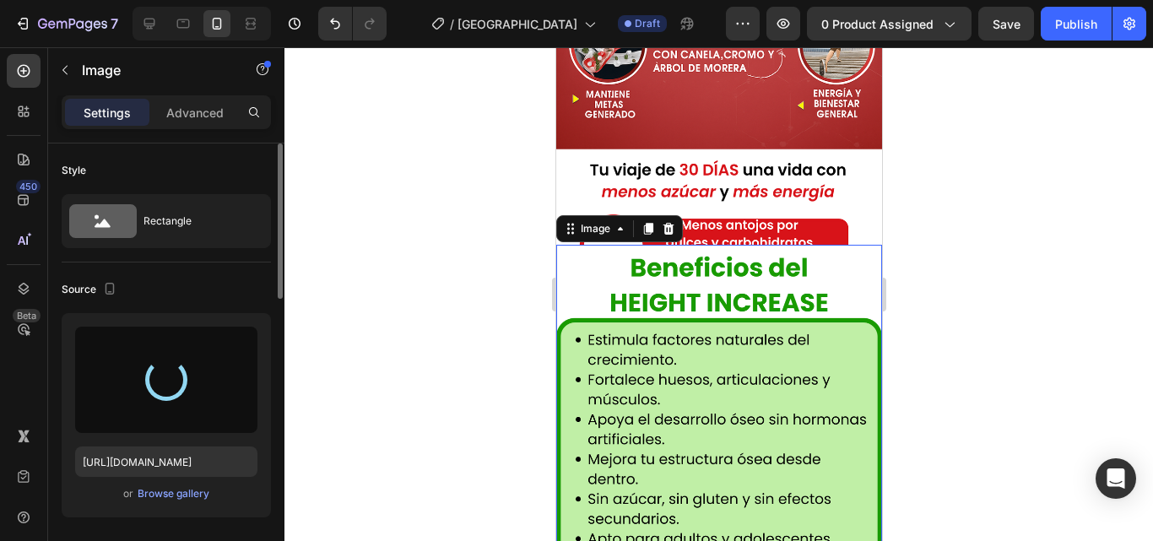
type input "[URL][DOMAIN_NAME]"
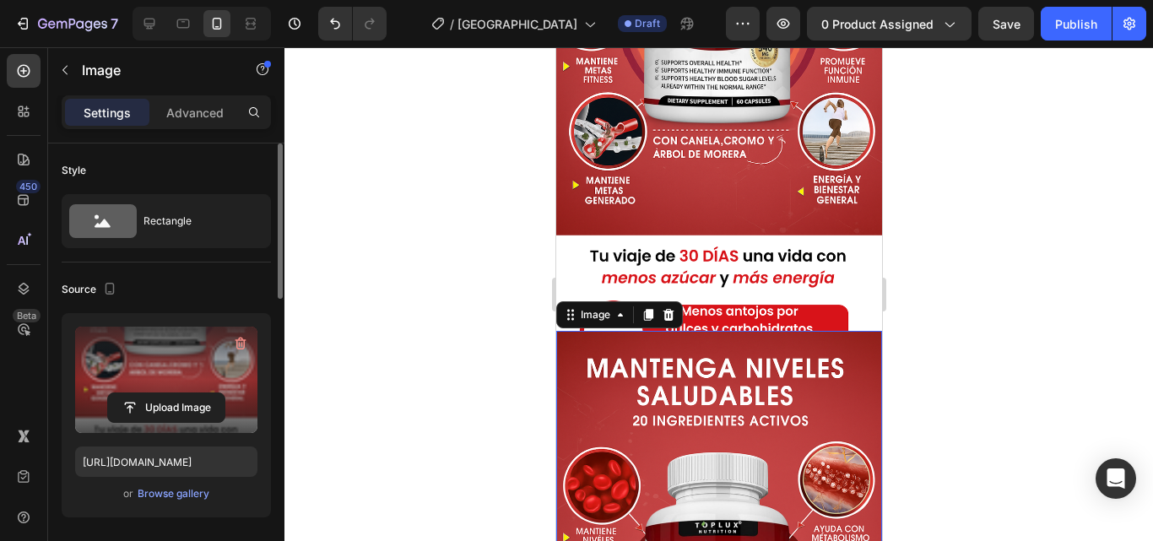
scroll to position [2750, 0]
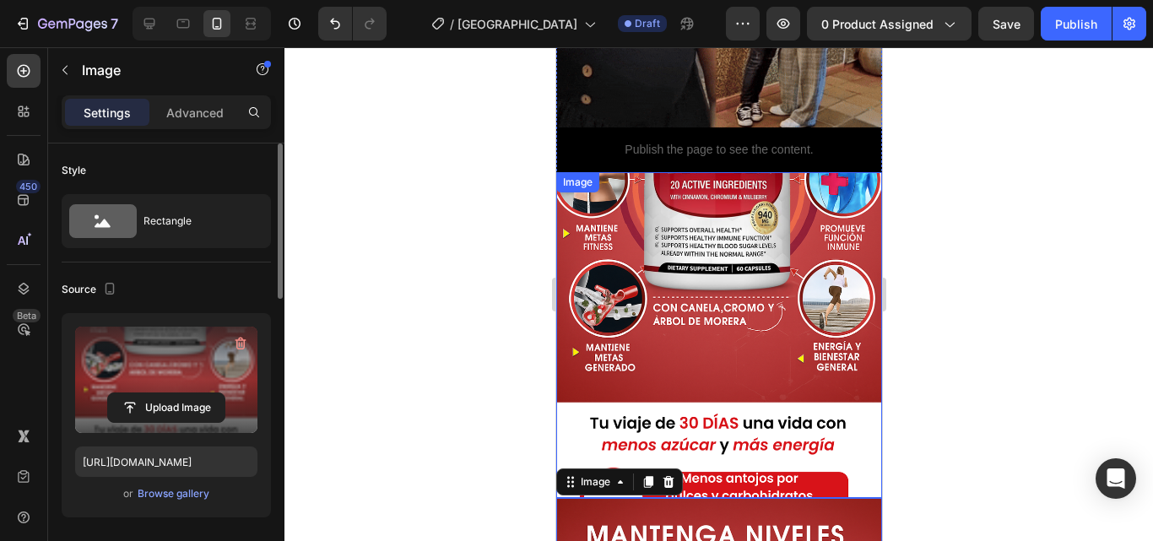
click at [724, 270] on img at bounding box center [719, 335] width 326 height 326
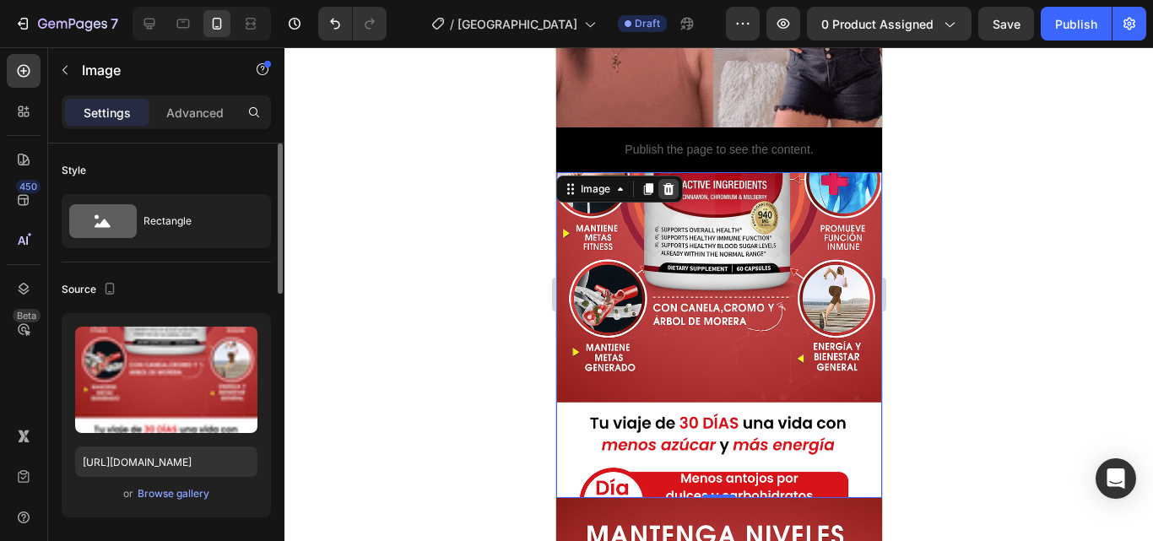
click at [669, 182] on icon at bounding box center [668, 189] width 14 height 14
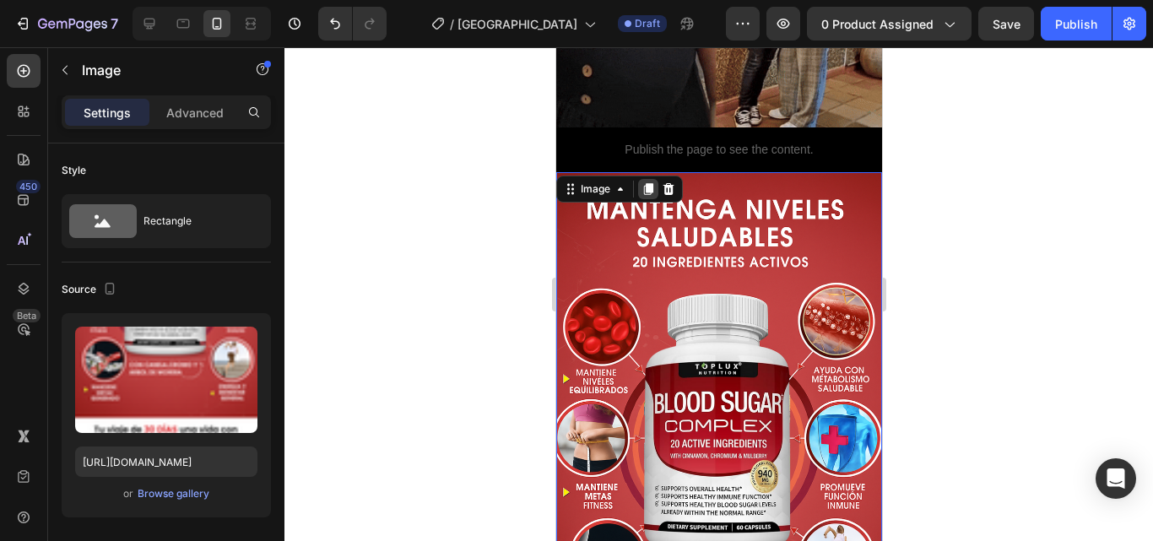
click at [651, 183] on icon at bounding box center [647, 189] width 9 height 12
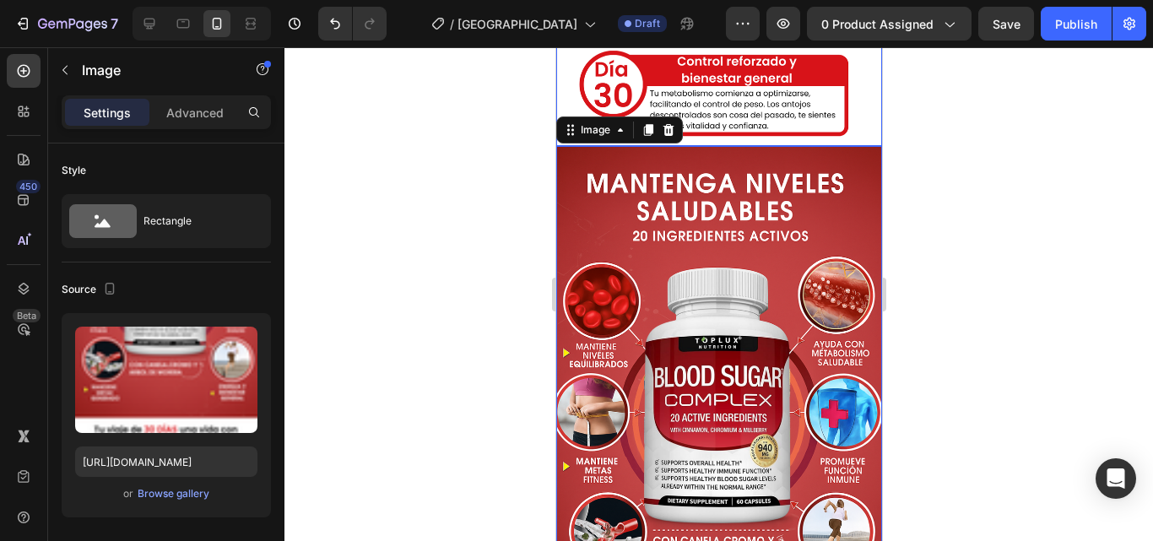
scroll to position [3700, 0]
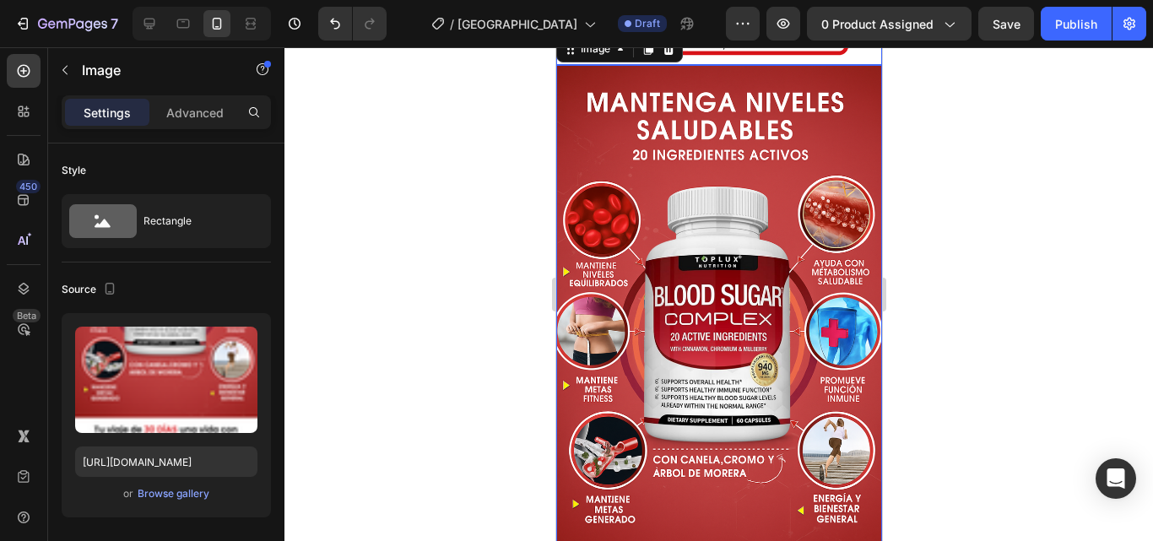
click at [701, 327] on img at bounding box center [719, 486] width 326 height 843
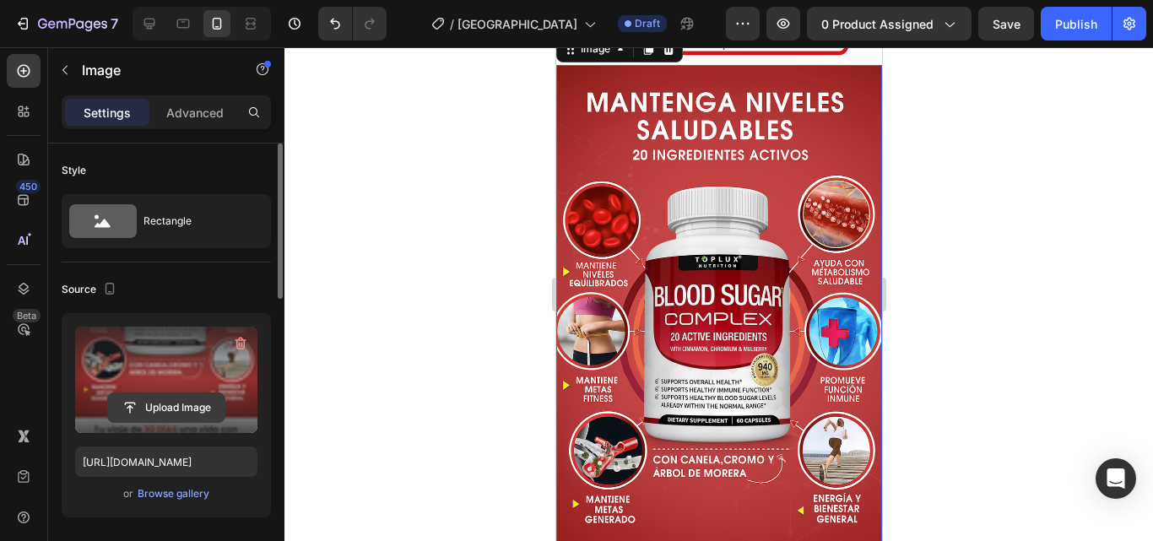
click at [167, 413] on input "file" at bounding box center [166, 407] width 117 height 29
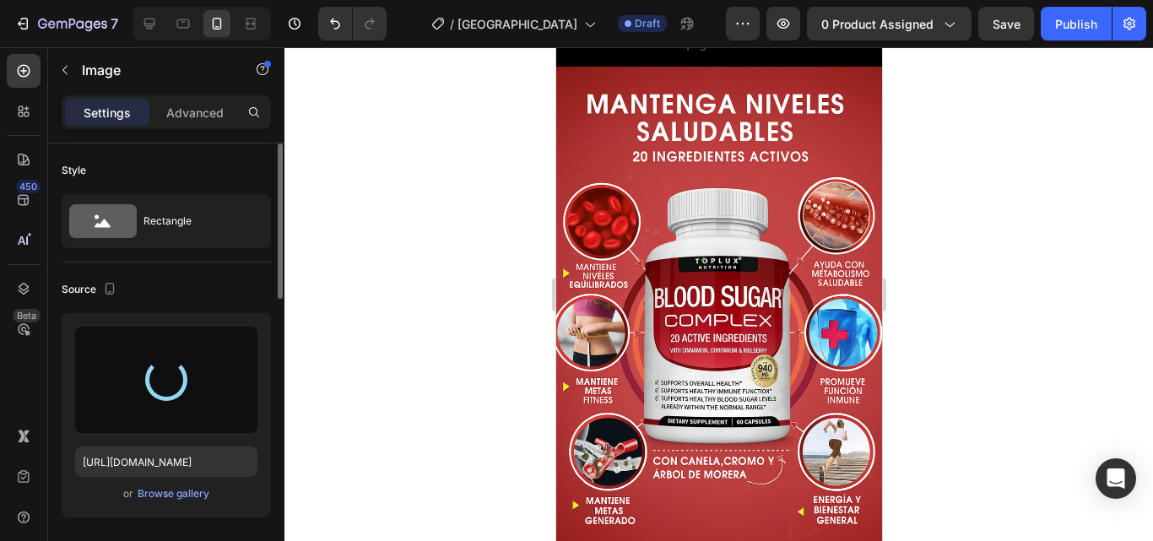
type input "[URL][DOMAIN_NAME]"
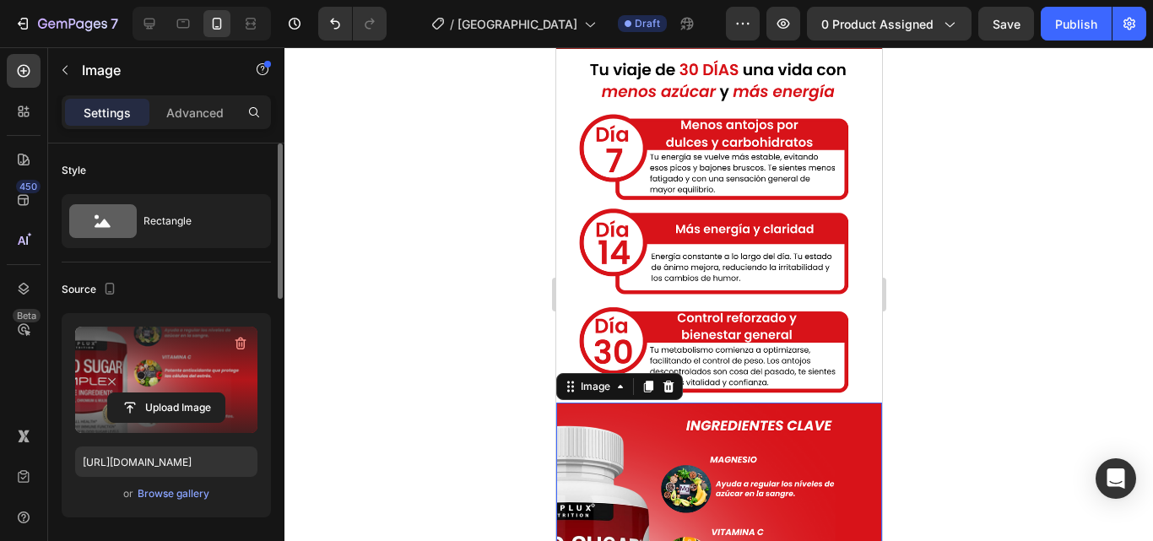
click at [986, 339] on div at bounding box center [719, 294] width 869 height 494
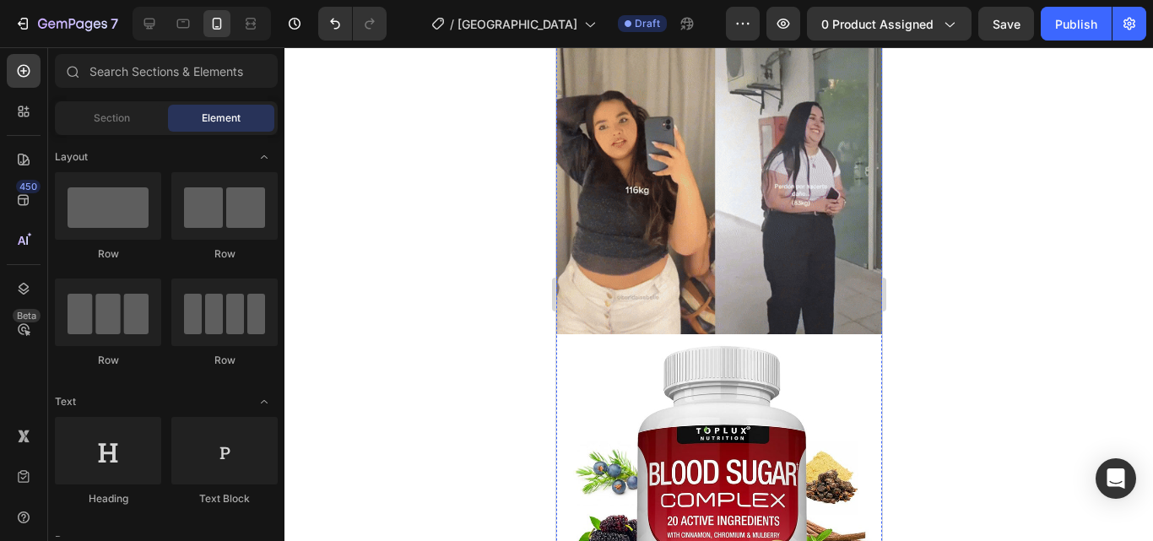
scroll to position [1082, 0]
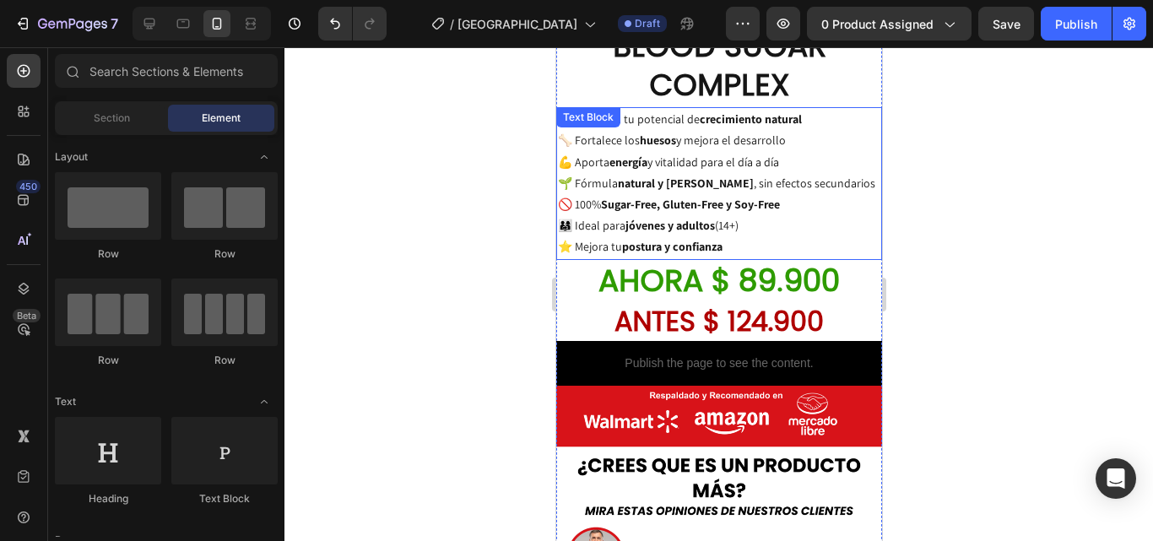
click at [772, 163] on p "📈 Aumenta tu potencial de crecimiento natural 🦴 Fortalece los huesos y mejora e…" at bounding box center [718, 183] width 323 height 149
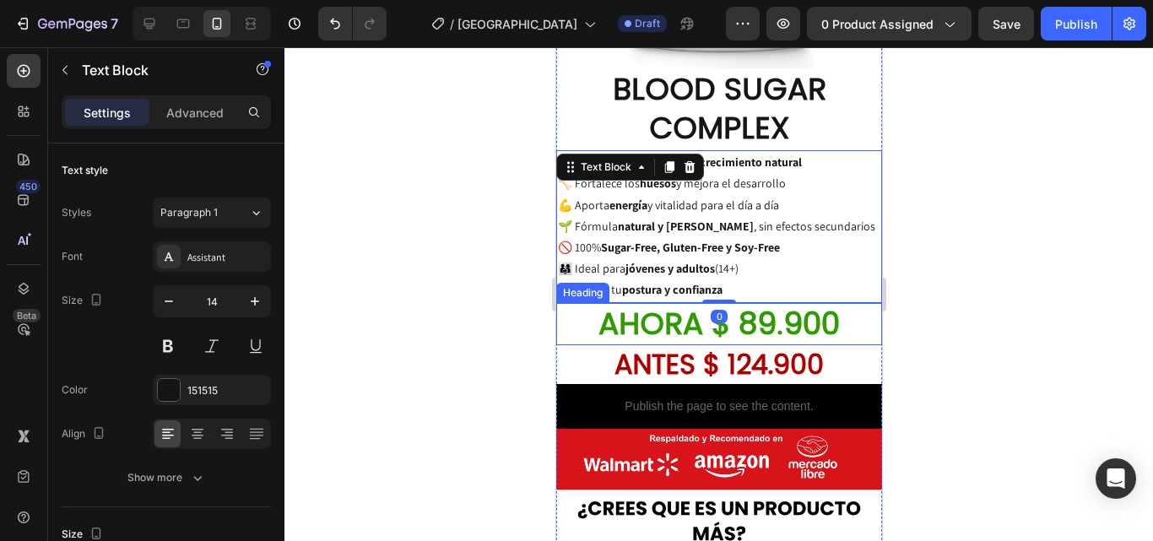
scroll to position [1336, 0]
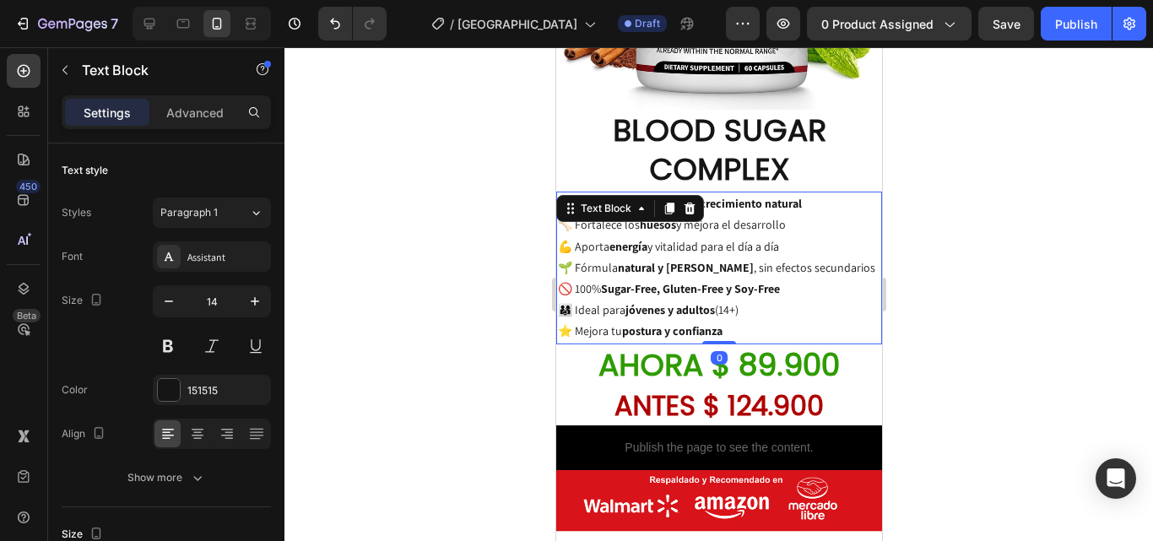
click at [740, 275] on p "📈 Aumenta tu potencial de crecimiento natural 🦴 Fortalece los huesos y mejora e…" at bounding box center [718, 267] width 323 height 149
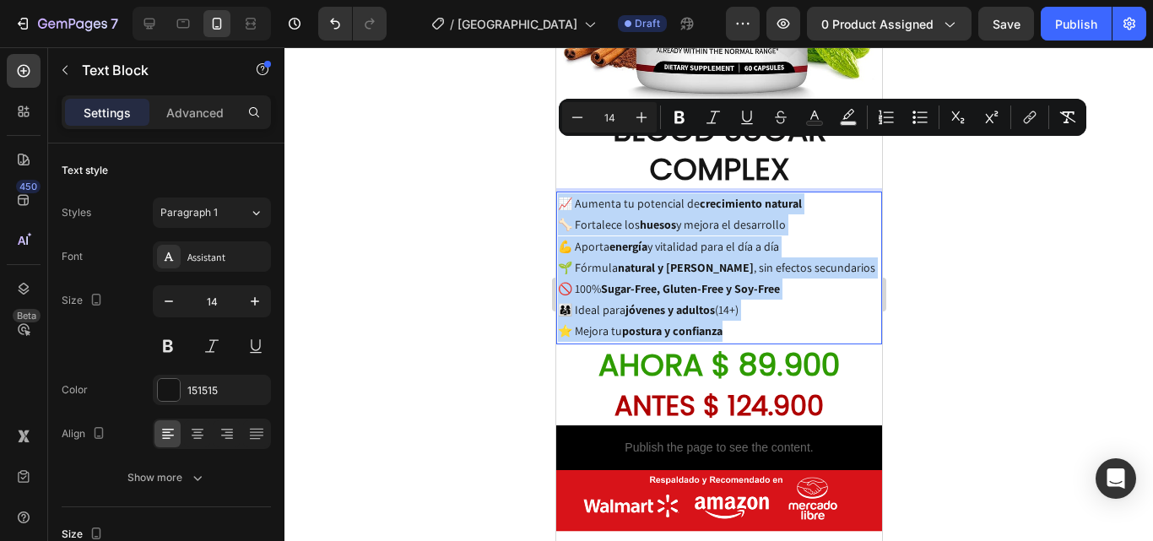
drag, startPoint x: 743, startPoint y: 285, endPoint x: 561, endPoint y: 154, distance: 224.5
click at [561, 193] on p "📈 Aumenta tu potencial de crecimiento natural 🦴 Fortalece los huesos y mejora e…" at bounding box center [718, 267] width 323 height 149
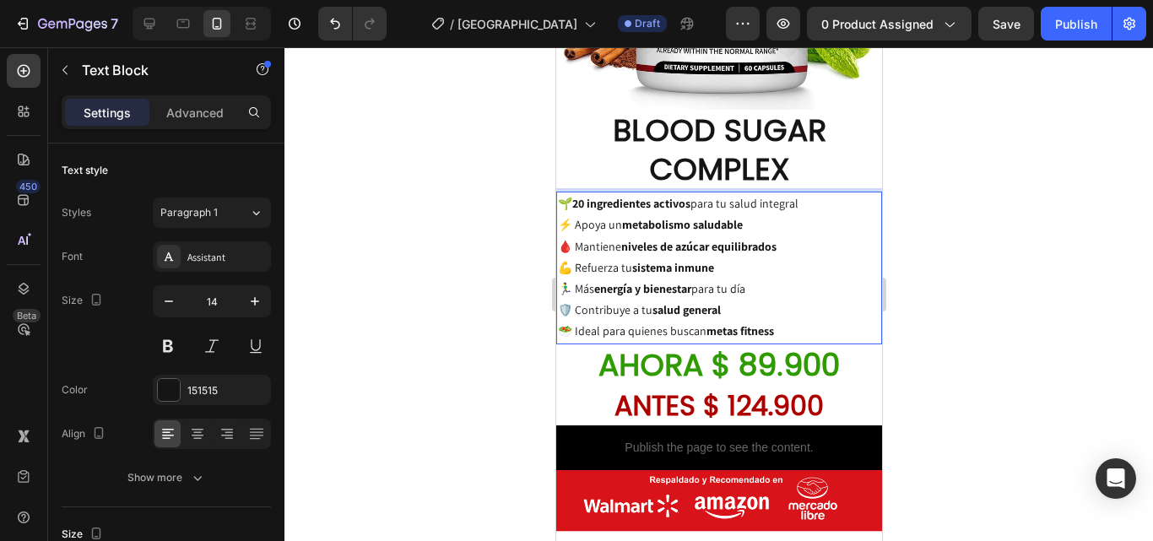
drag, startPoint x: 992, startPoint y: 160, endPoint x: 985, endPoint y: 49, distance: 110.8
click at [993, 157] on div at bounding box center [719, 294] width 869 height 494
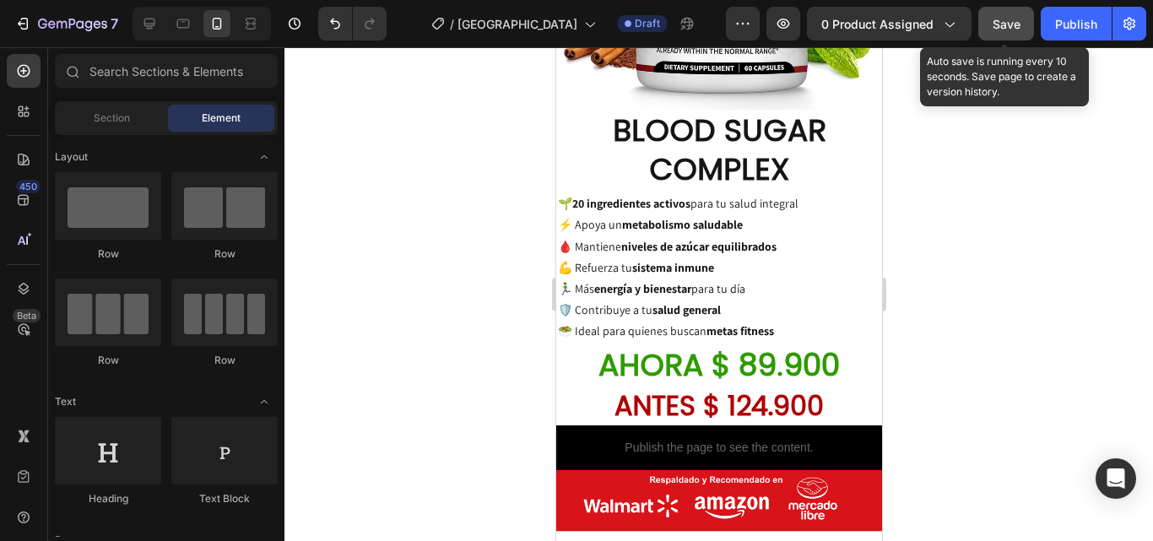
click at [985, 16] on button "Save" at bounding box center [1007, 24] width 56 height 34
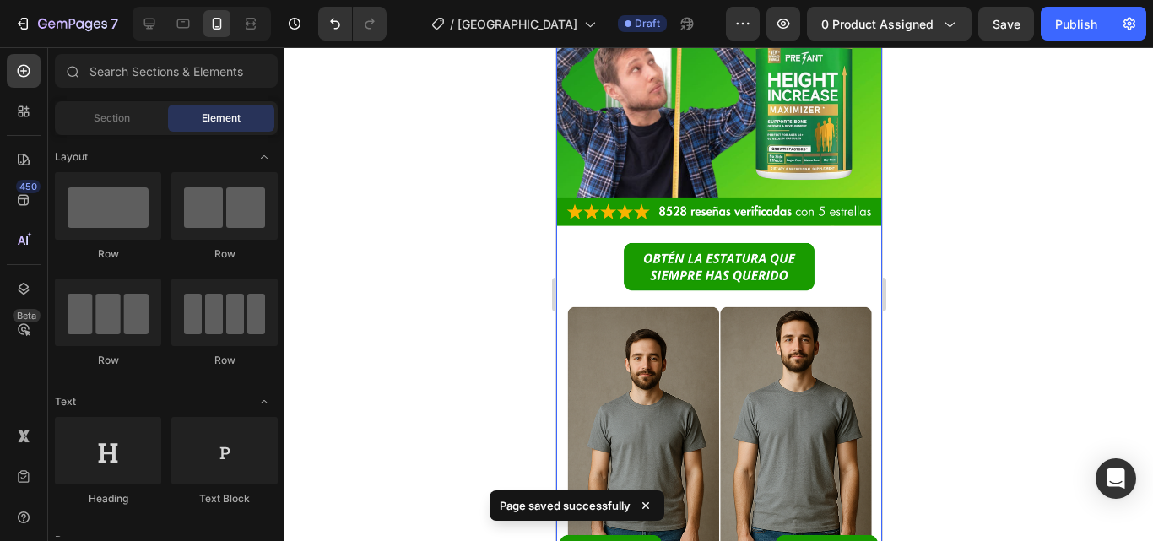
scroll to position [253, 0]
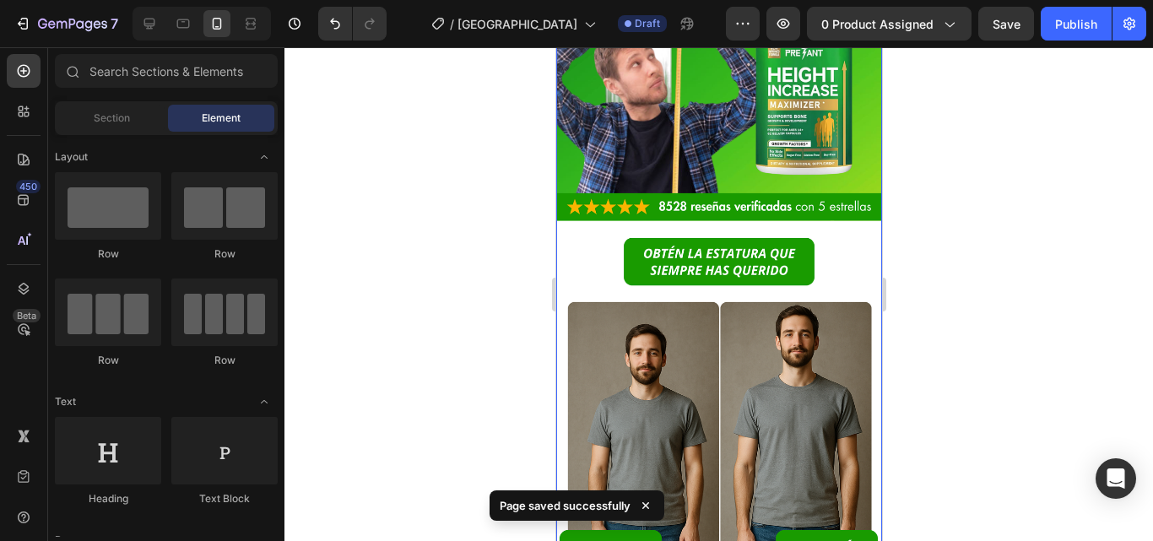
click at [793, 345] on img at bounding box center [719, 204] width 326 height 750
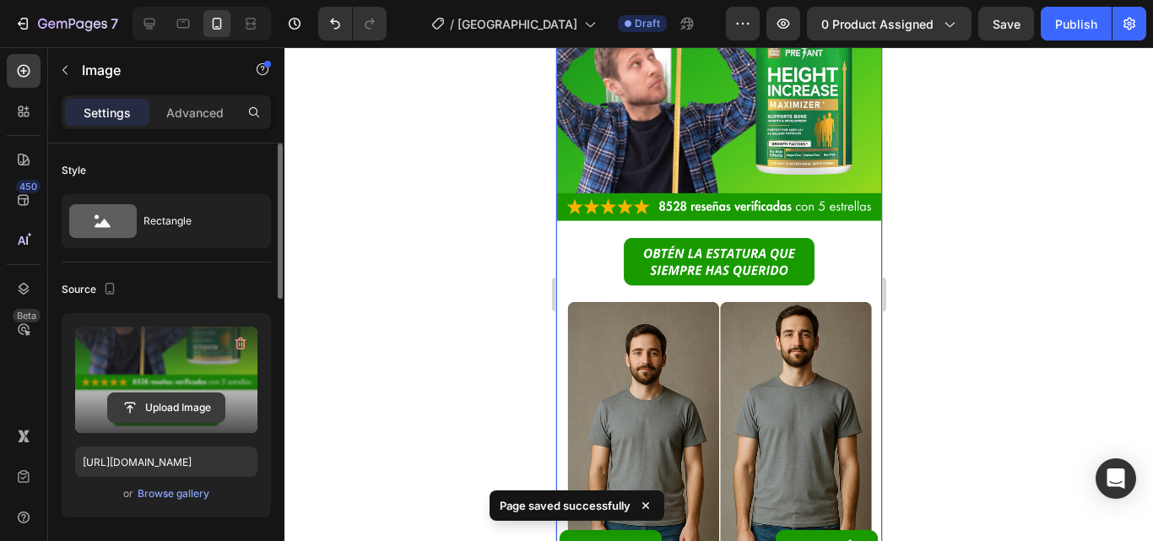
click at [181, 415] on input "file" at bounding box center [166, 407] width 117 height 29
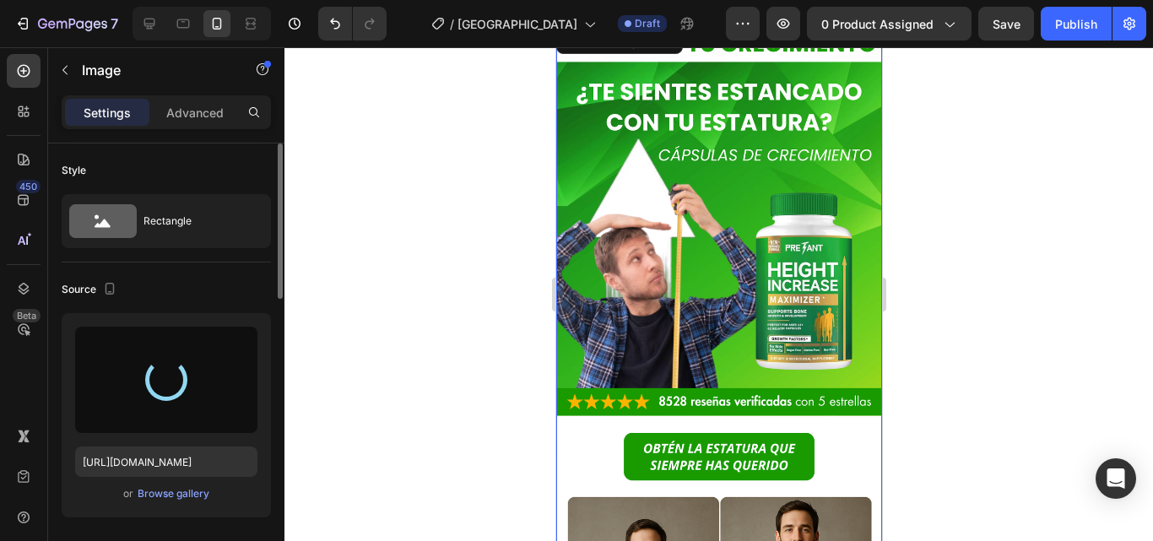
scroll to position [0, 0]
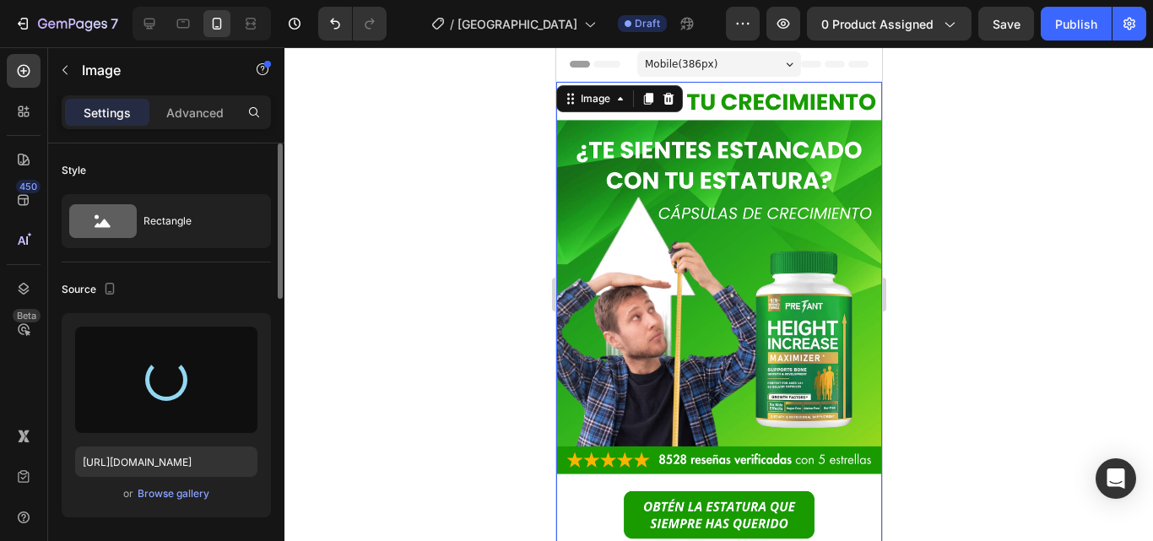
type input "[URL][DOMAIN_NAME]"
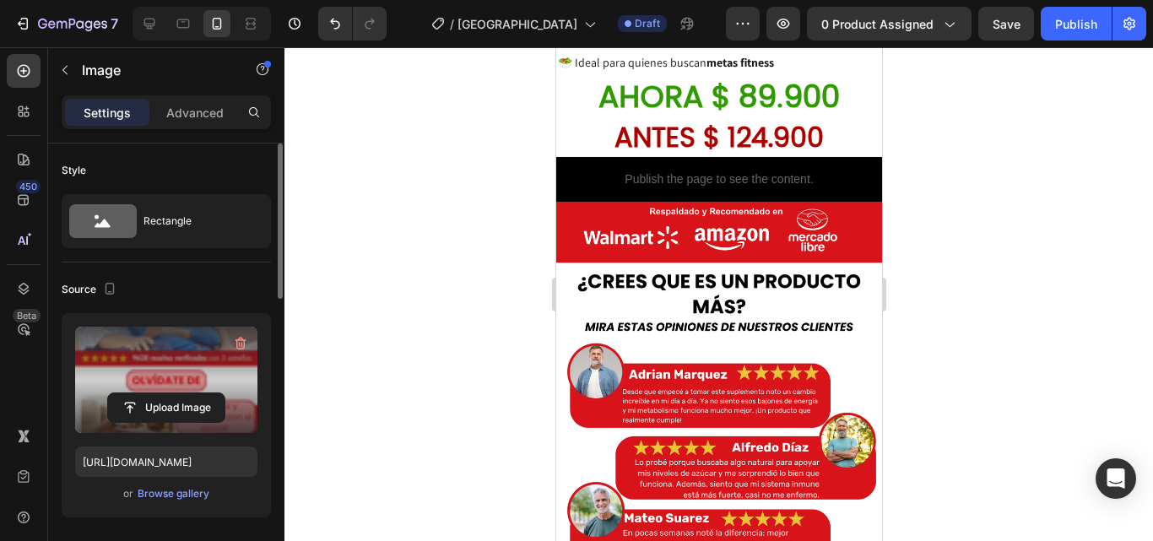
scroll to position [1266, 0]
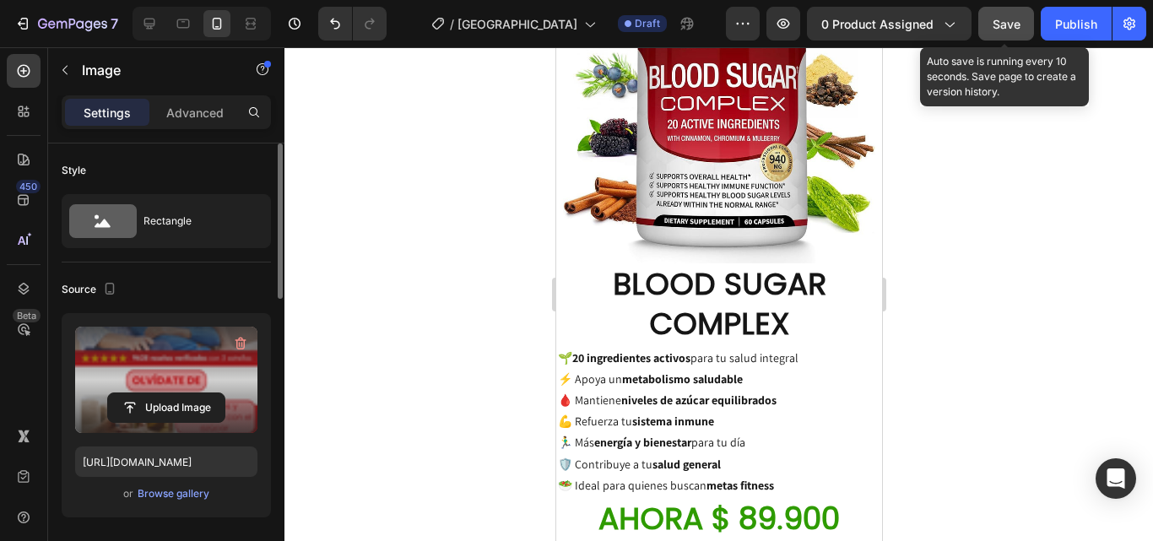
click at [1016, 24] on span "Save" at bounding box center [1007, 24] width 28 height 14
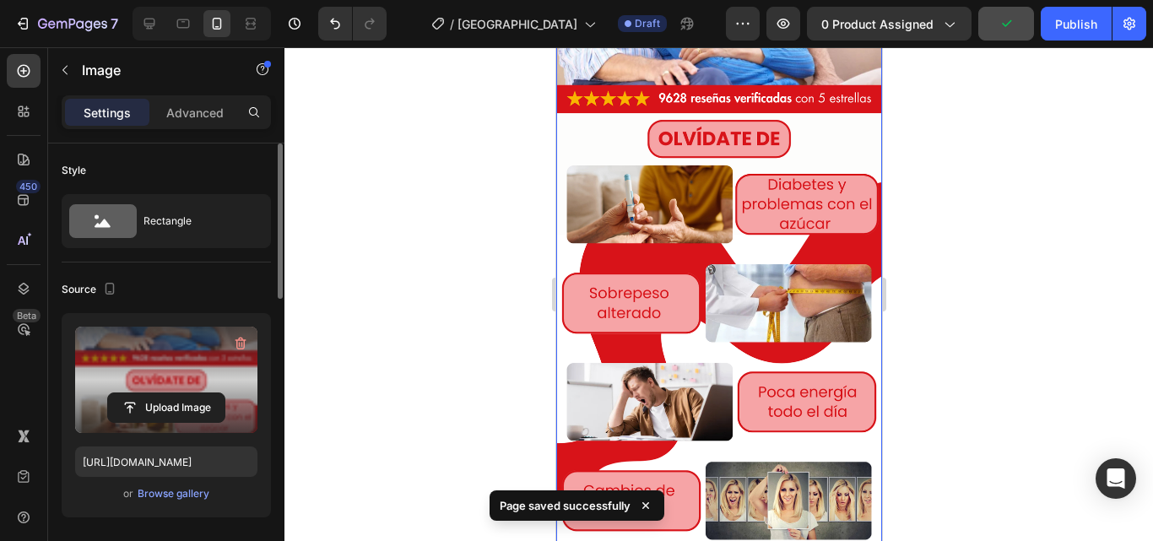
scroll to position [169, 0]
